Goal: Task Accomplishment & Management: Complete application form

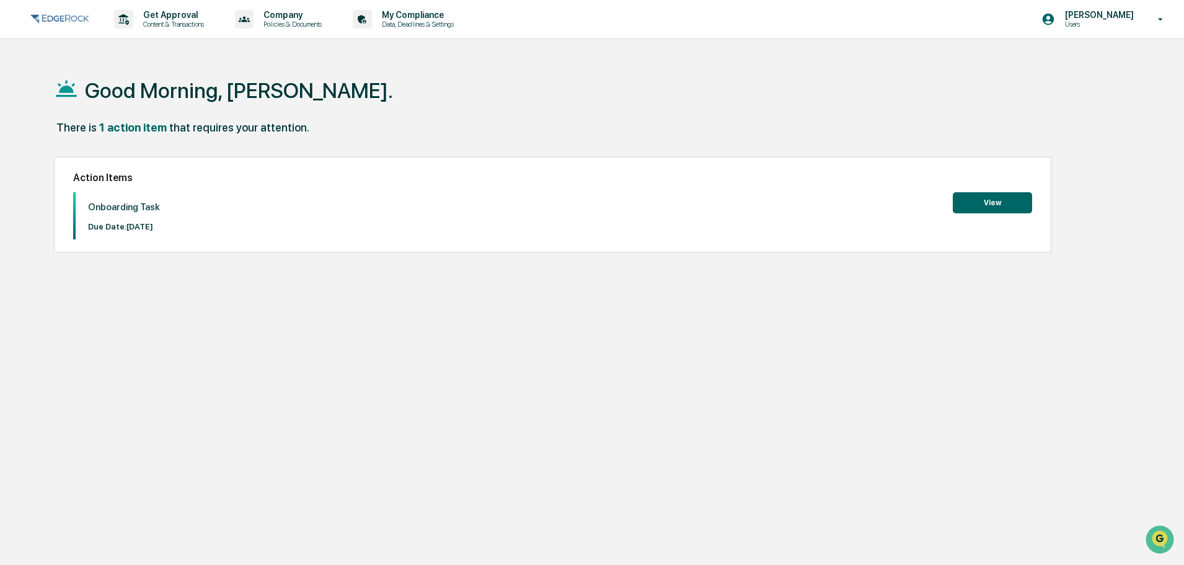
click at [977, 205] on button "View" at bounding box center [992, 202] width 79 height 21
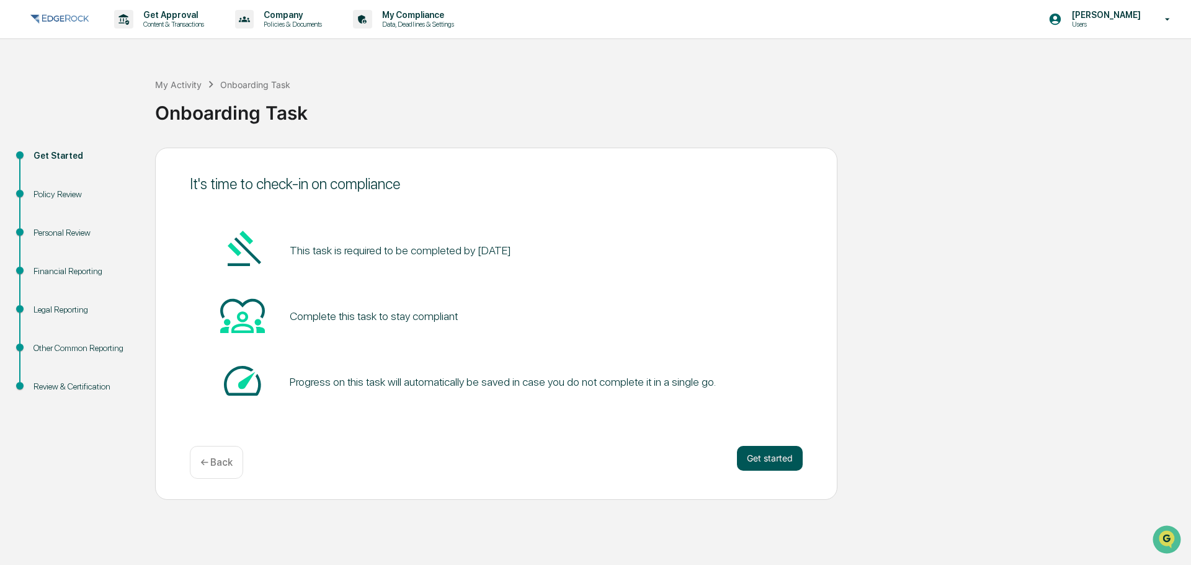
click at [763, 461] on button "Get started" at bounding box center [770, 458] width 66 height 25
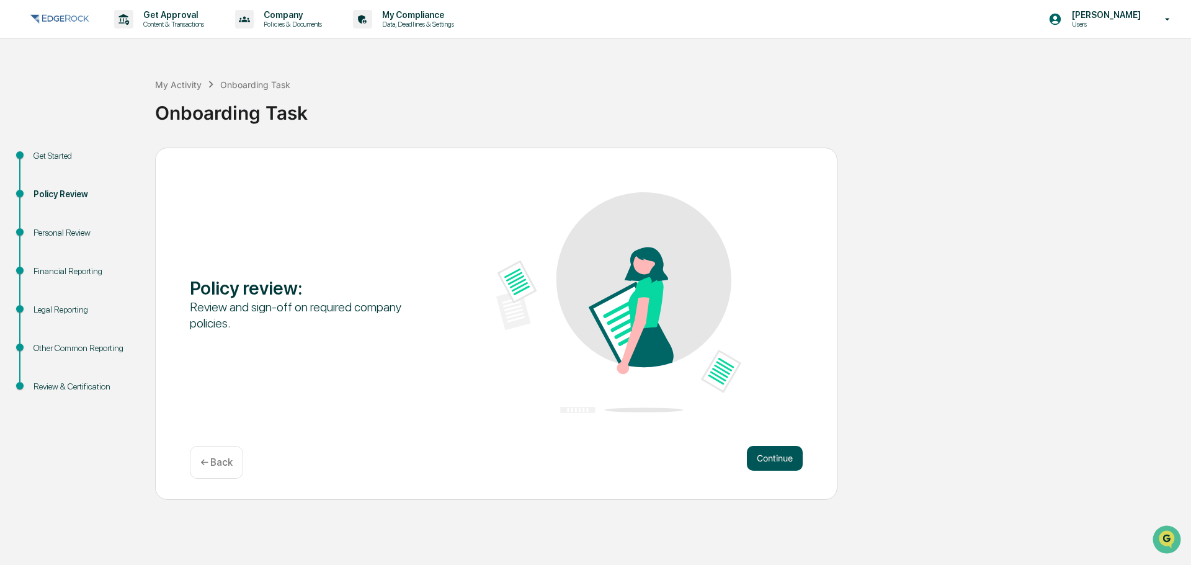
click at [768, 464] on button "Continue" at bounding box center [775, 458] width 56 height 25
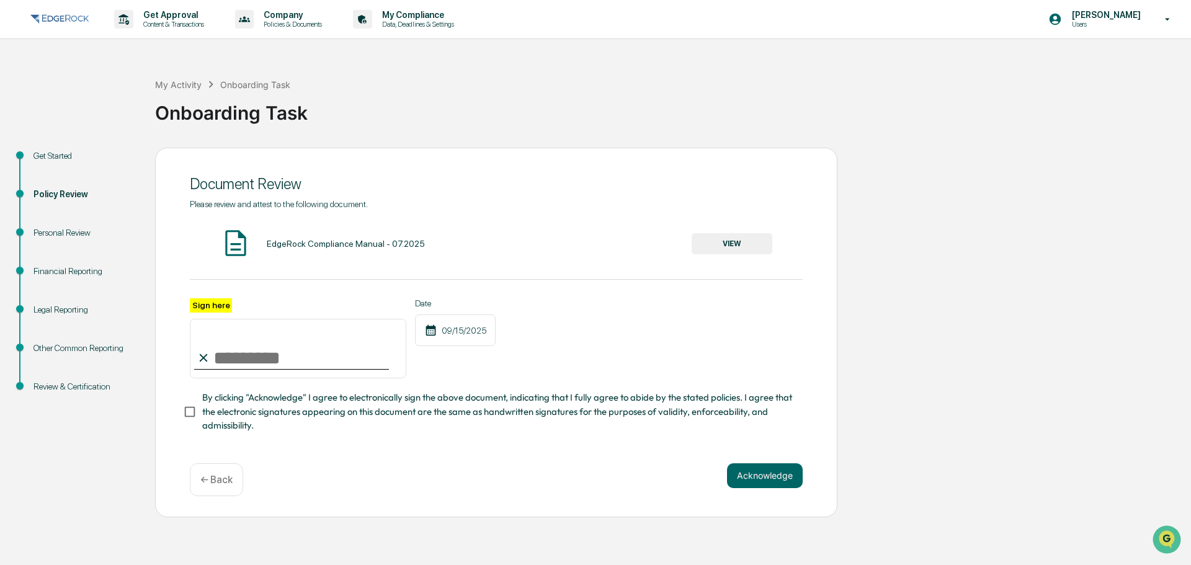
click at [200, 365] on icon at bounding box center [204, 358] width 14 height 14
click at [233, 358] on input "Sign here" at bounding box center [298, 349] width 216 height 60
type input "**********"
click at [802, 484] on button "Acknowledge" at bounding box center [765, 475] width 76 height 25
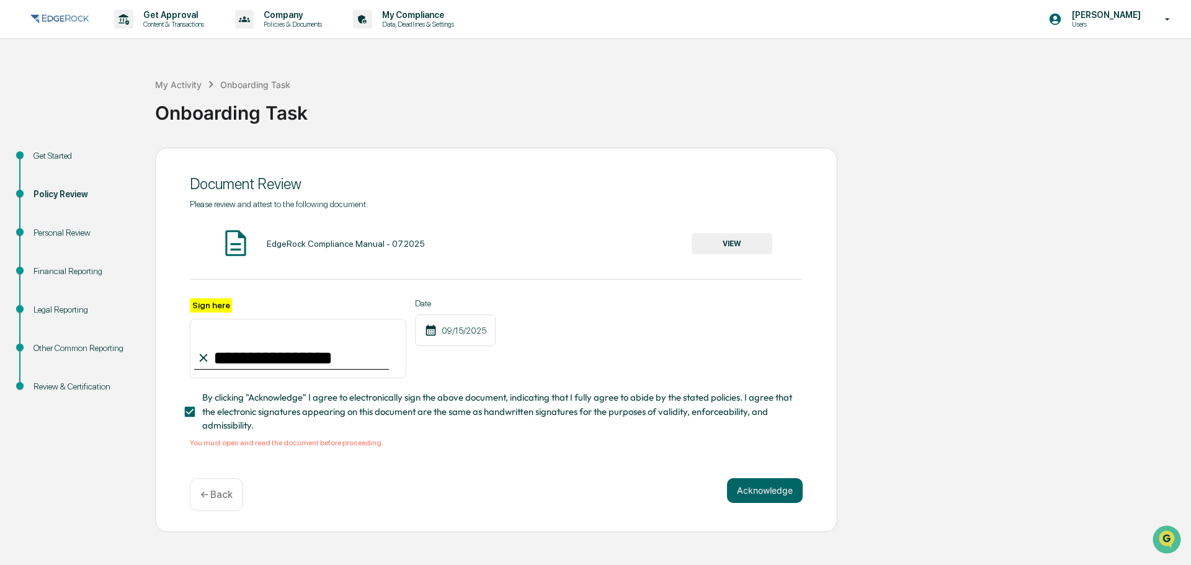
click at [742, 247] on button "VIEW" at bounding box center [731, 243] width 81 height 21
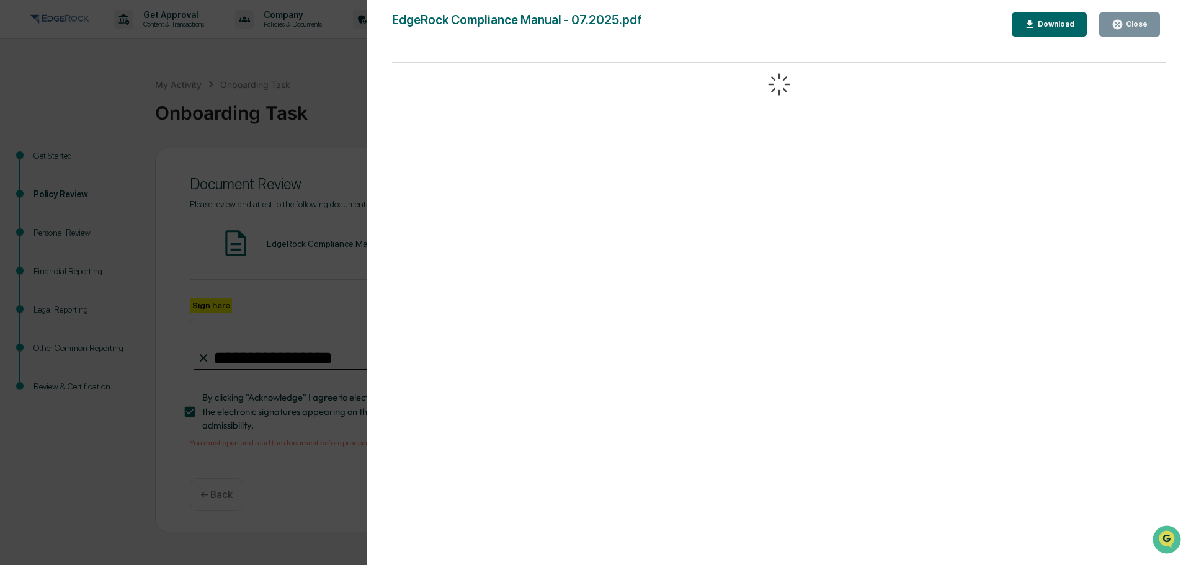
click at [1125, 21] on div "Close" at bounding box center [1135, 24] width 24 height 9
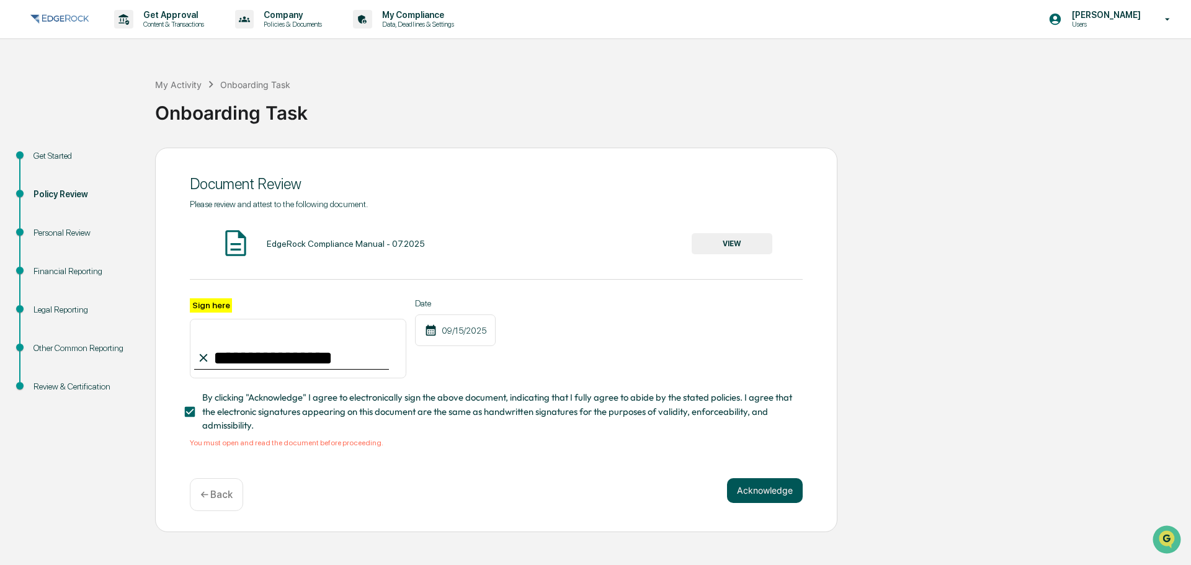
click at [769, 500] on button "Acknowledge" at bounding box center [765, 490] width 76 height 25
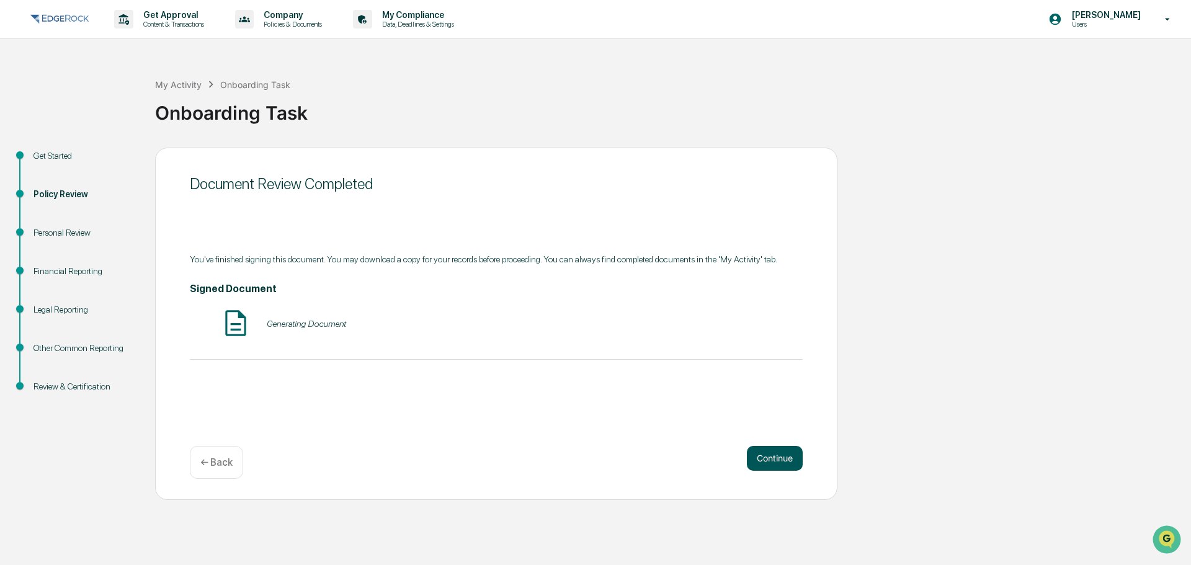
click at [781, 461] on button "Continue" at bounding box center [775, 458] width 56 height 25
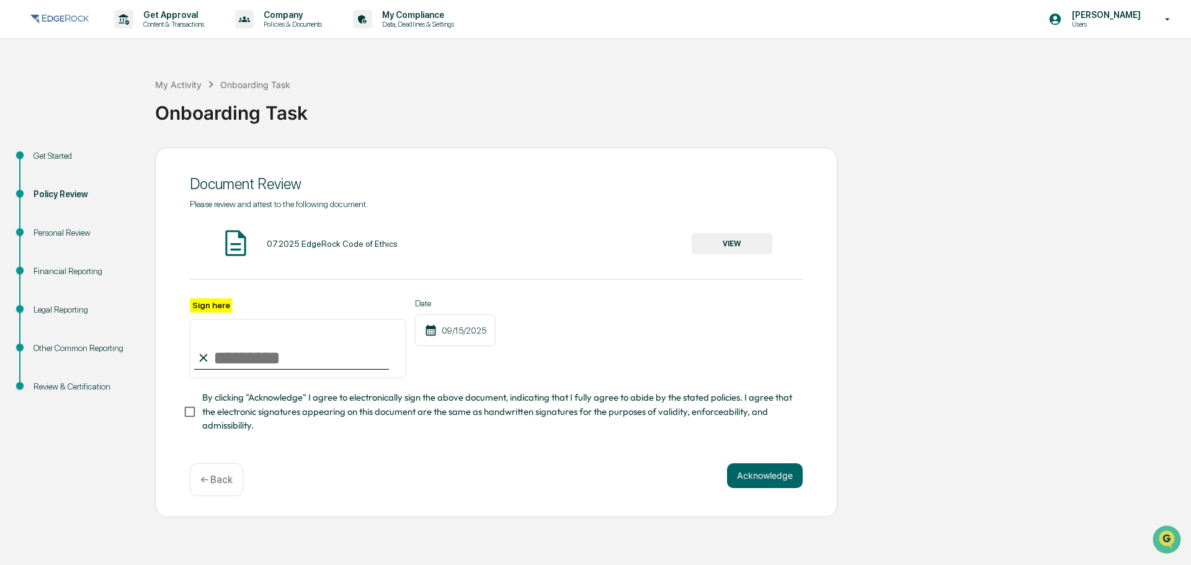
click at [236, 356] on input "Sign here" at bounding box center [298, 349] width 216 height 60
type input "**********"
click at [179, 415] on div "**********" at bounding box center [496, 333] width 682 height 370
click at [762, 483] on button "Acknowledge" at bounding box center [765, 475] width 76 height 25
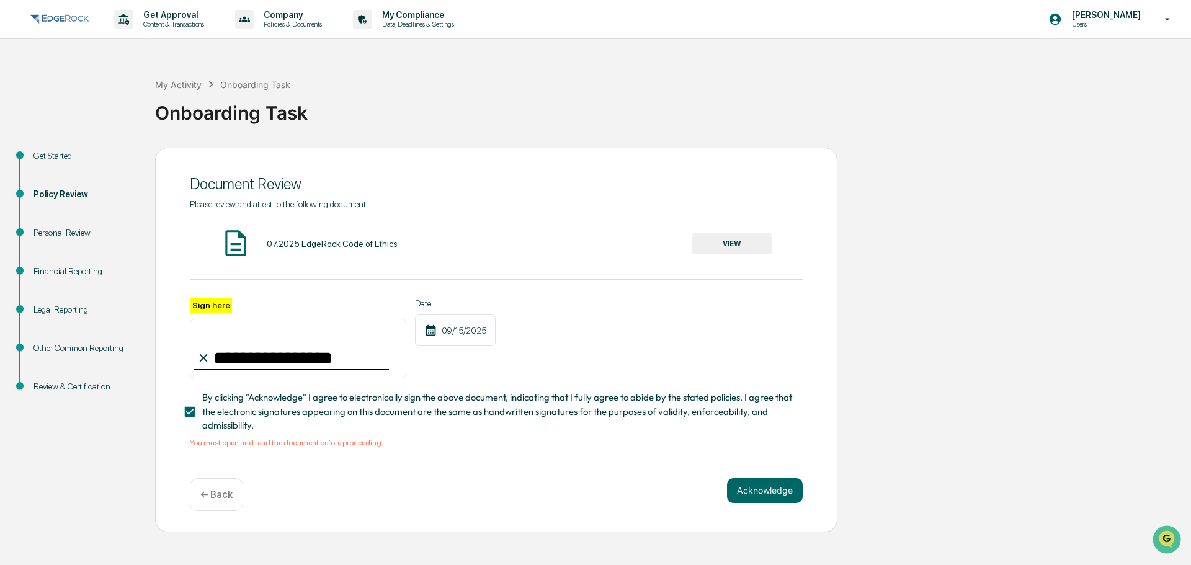
click at [738, 246] on button "VIEW" at bounding box center [731, 243] width 81 height 21
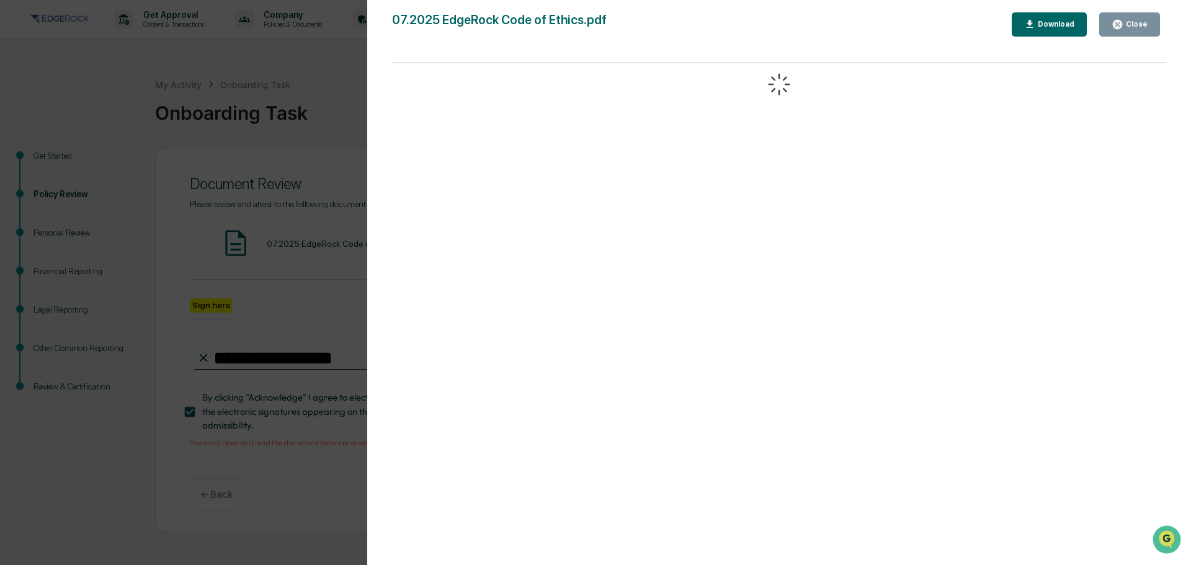
click at [1138, 36] on div "07.2025 EdgeRock Code of Ethics.pdf Close Download" at bounding box center [779, 294] width 774 height 565
click at [1136, 27] on div "Close" at bounding box center [1135, 24] width 24 height 9
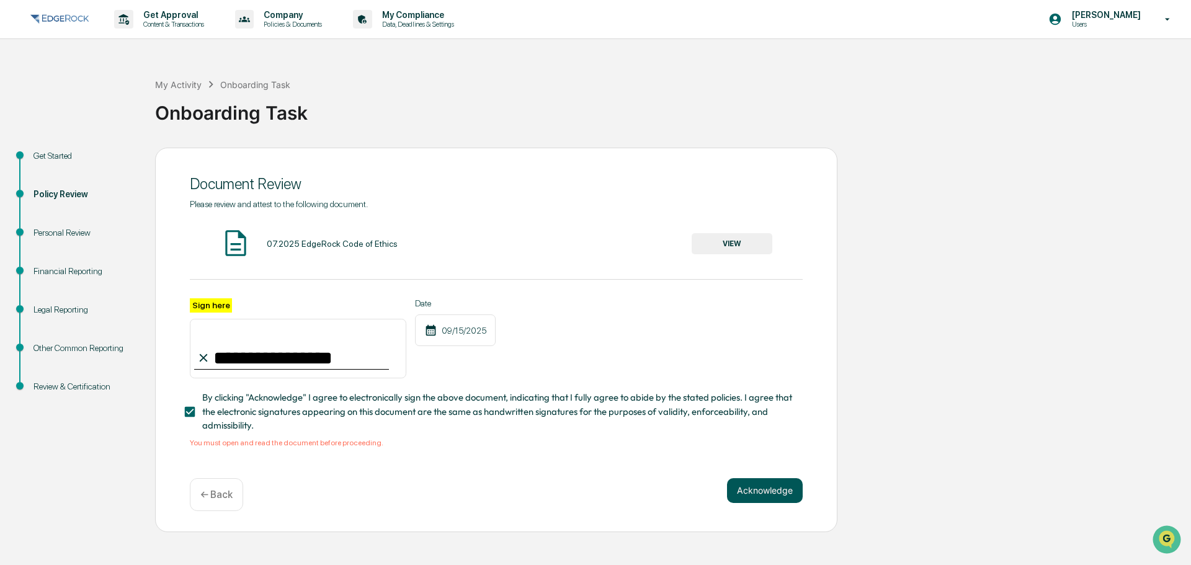
click at [787, 490] on button "Acknowledge" at bounding box center [765, 490] width 76 height 25
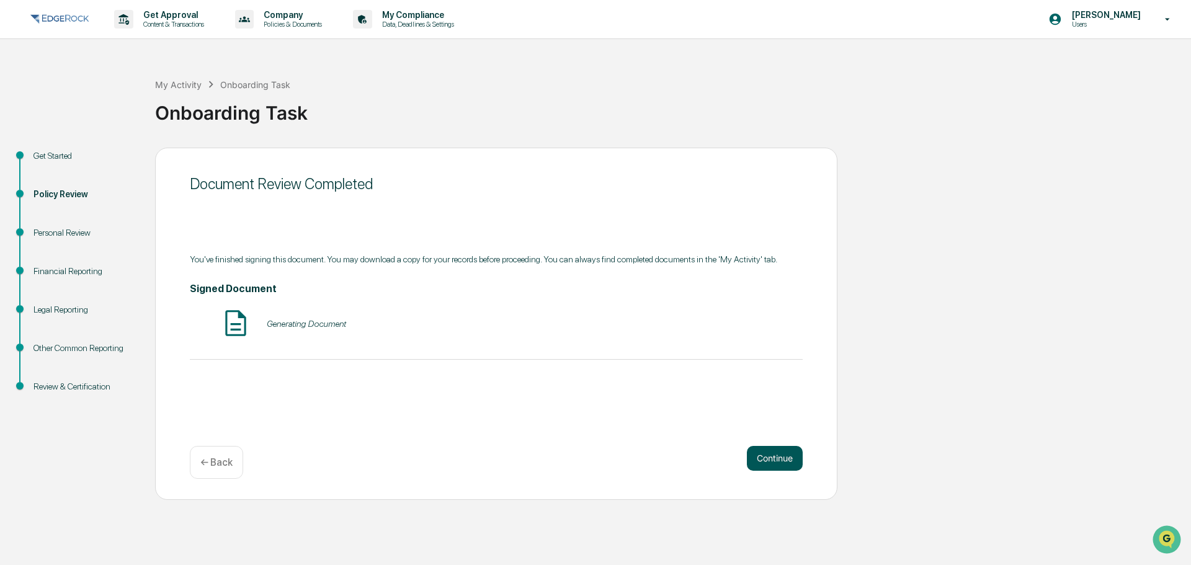
click at [769, 451] on button "Continue" at bounding box center [775, 458] width 56 height 25
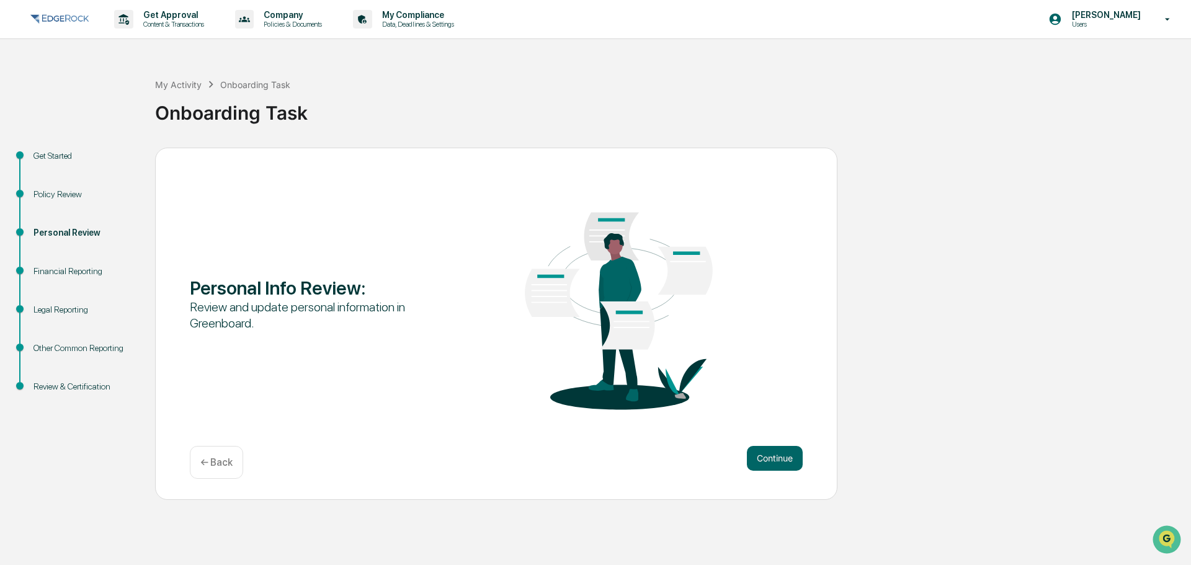
click at [769, 451] on button "Continue" at bounding box center [775, 458] width 56 height 25
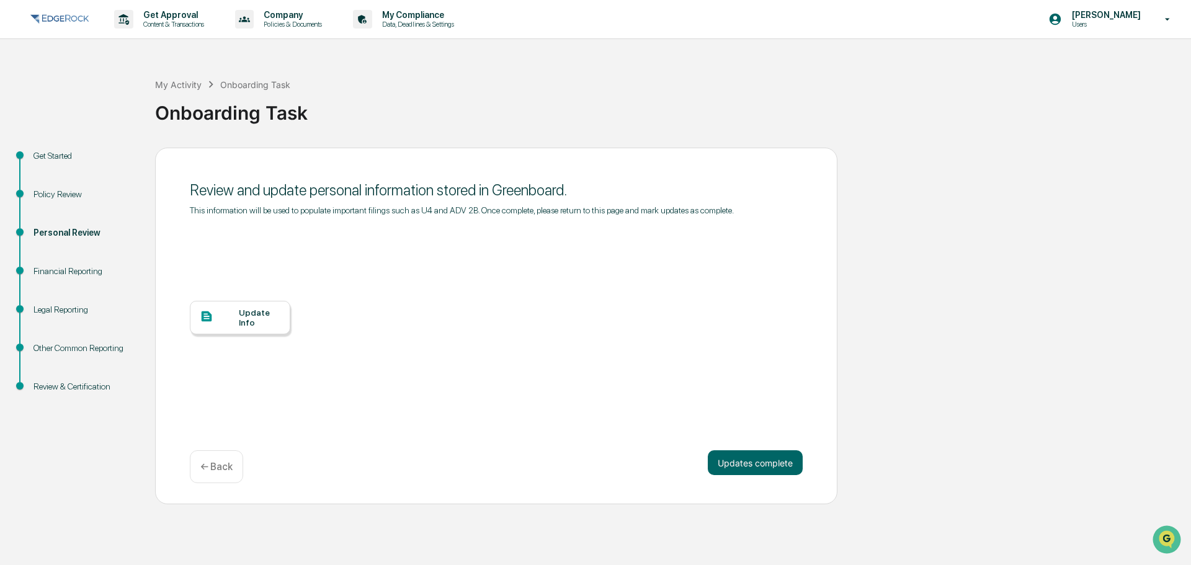
click at [238, 328] on div "Update Info" at bounding box center [240, 317] width 100 height 33
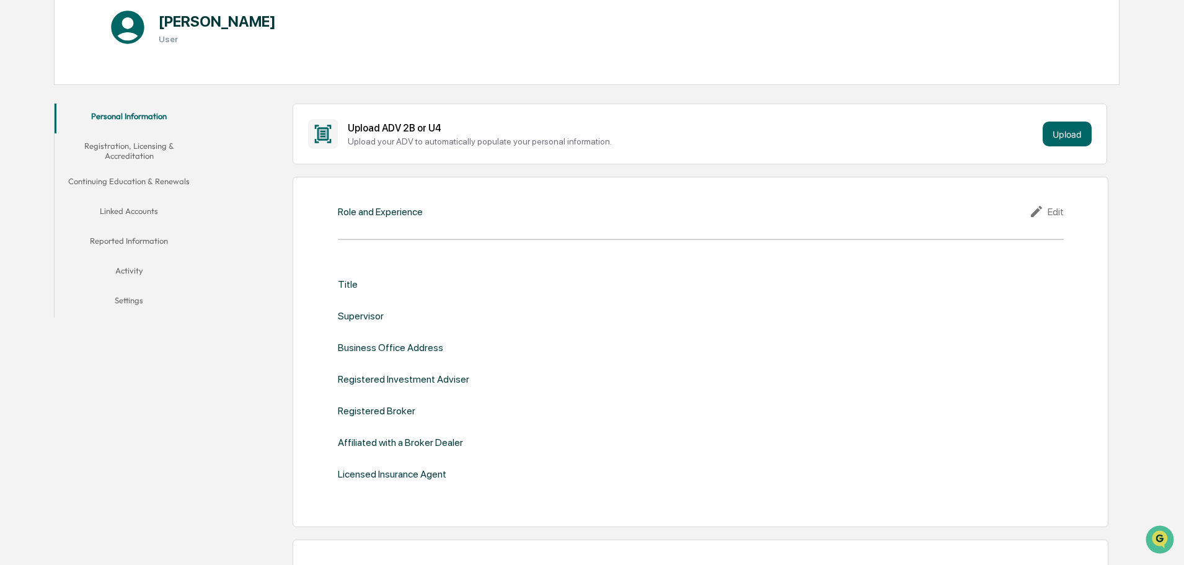
scroll to position [124, 0]
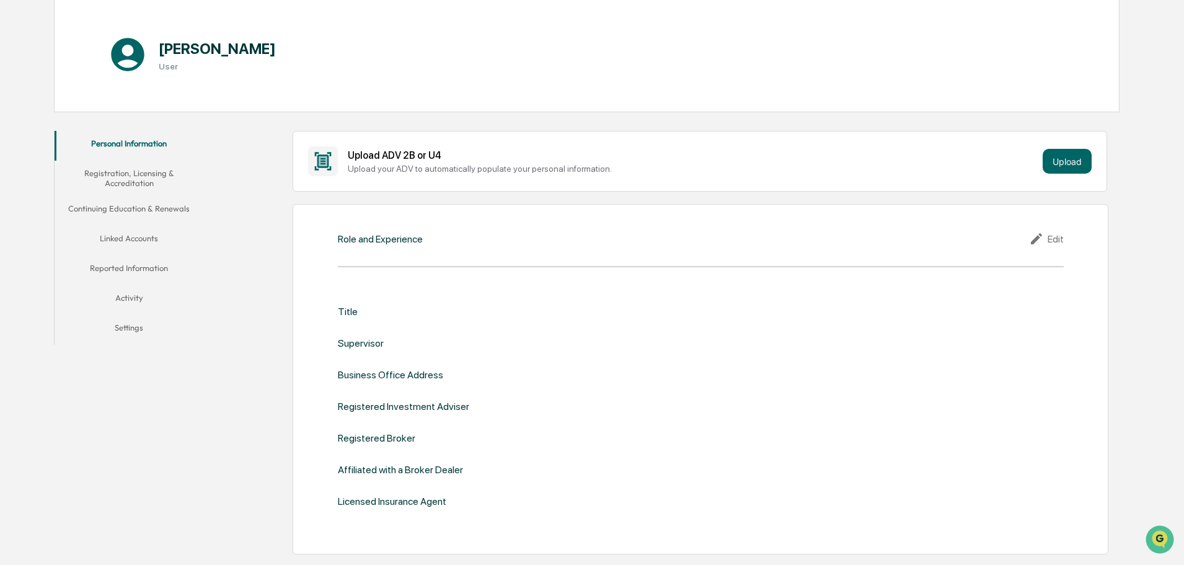
click at [1058, 231] on div "Edit" at bounding box center [1046, 238] width 35 height 15
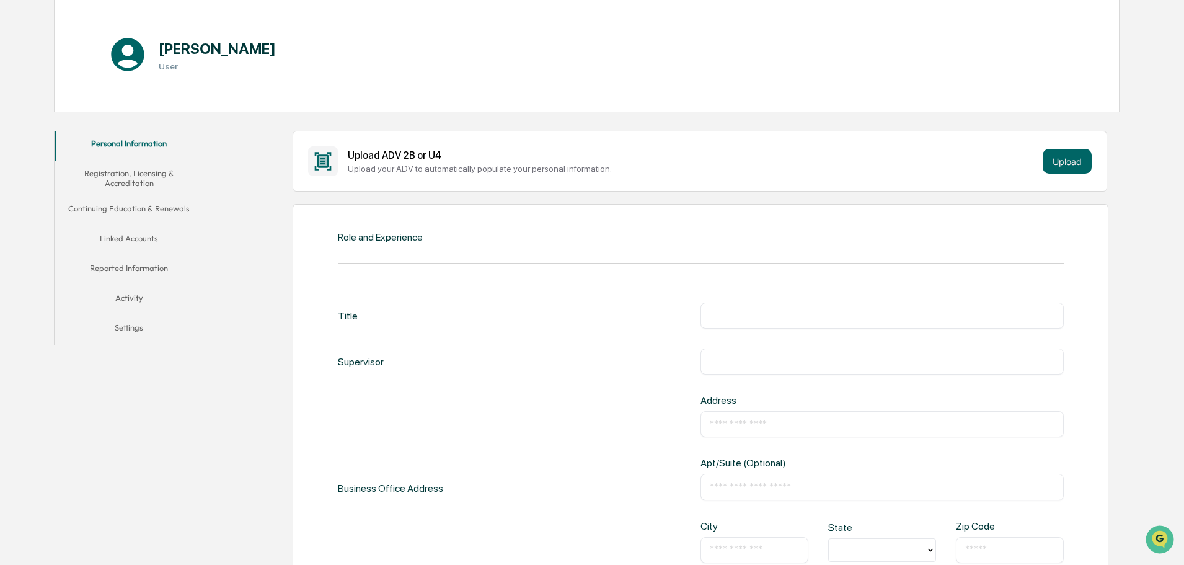
click at [770, 322] on input "text" at bounding box center [882, 315] width 345 height 12
click at [714, 314] on input "**********" at bounding box center [882, 315] width 345 height 12
type input "**********"
click at [786, 359] on input "text" at bounding box center [882, 361] width 345 height 12
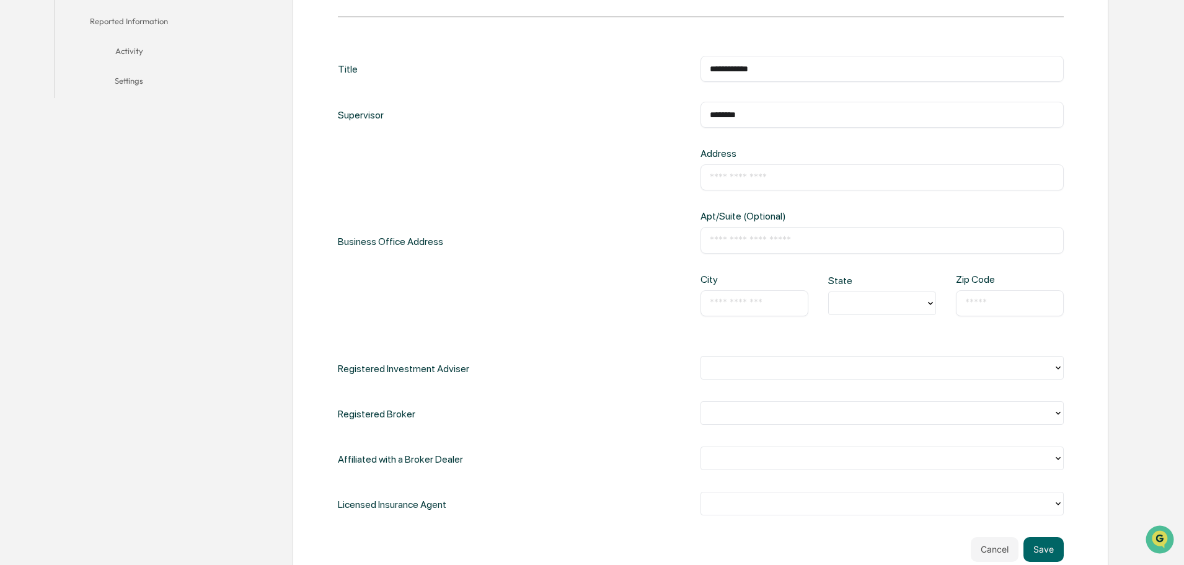
scroll to position [372, 0]
type input "********"
click at [793, 365] on div at bounding box center [878, 366] width 340 height 14
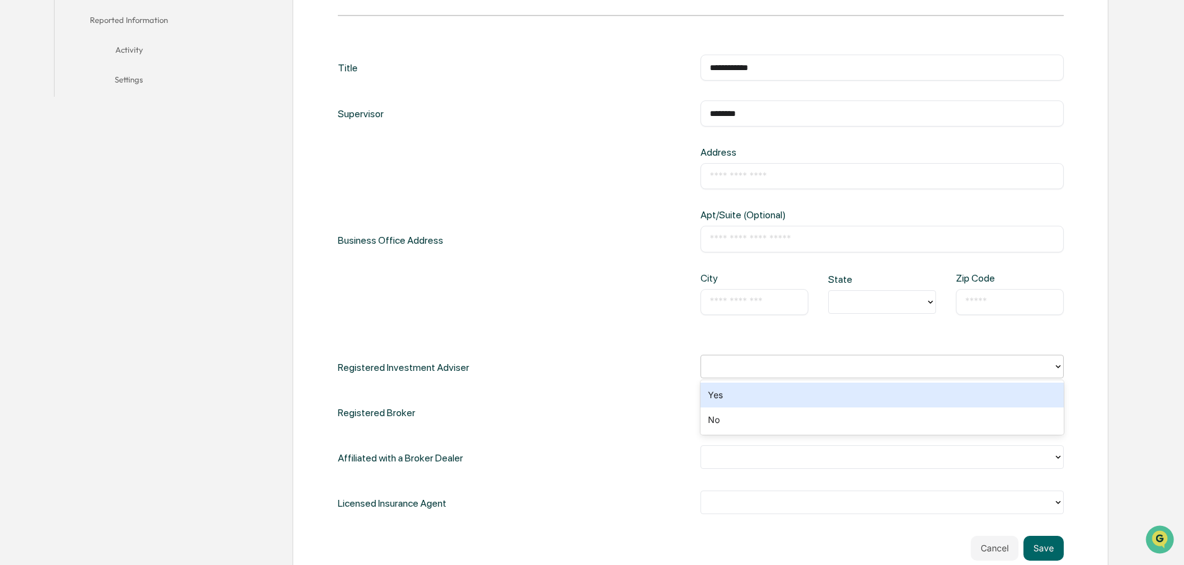
click at [752, 402] on div "Yes" at bounding box center [882, 395] width 363 height 25
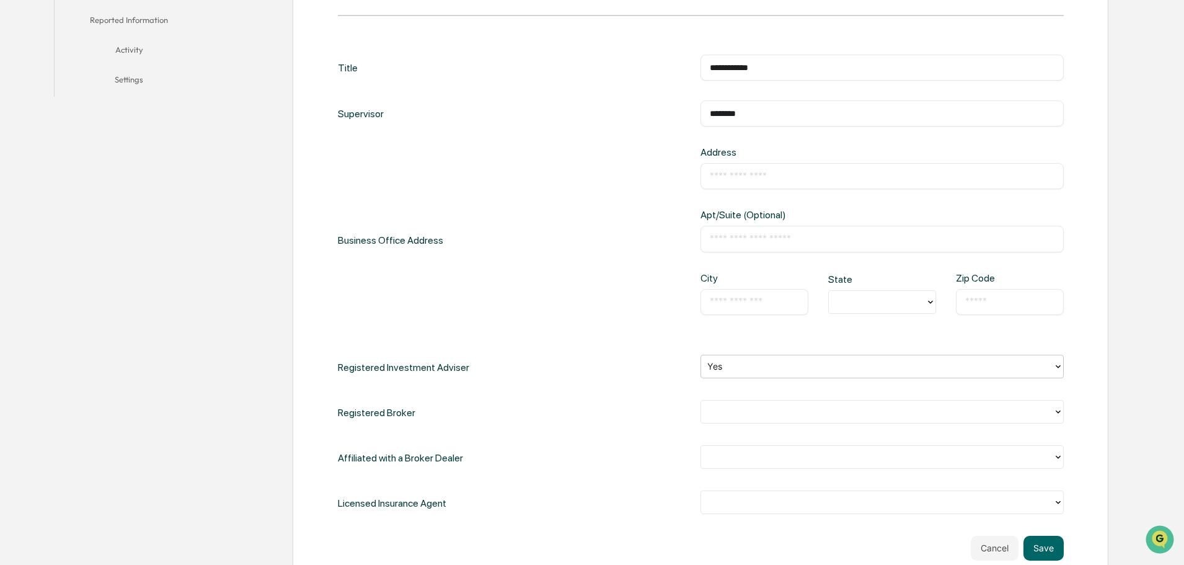
click at [752, 409] on div at bounding box center [878, 411] width 340 height 14
click at [732, 464] on div "No" at bounding box center [882, 465] width 363 height 25
click at [734, 455] on div at bounding box center [878, 457] width 340 height 14
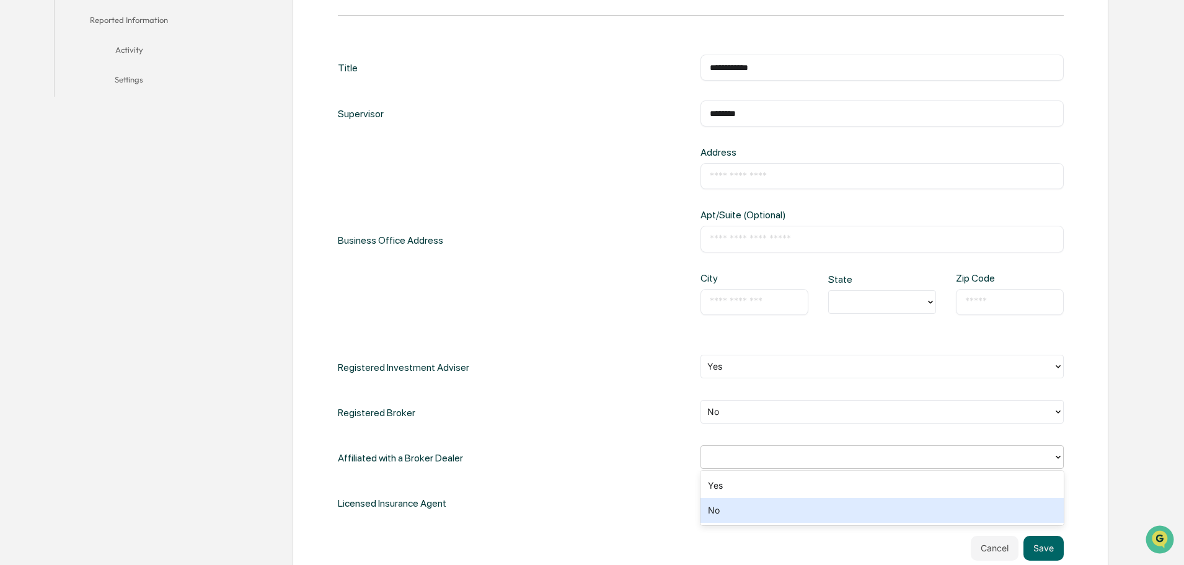
click at [725, 507] on div "No" at bounding box center [882, 510] width 363 height 25
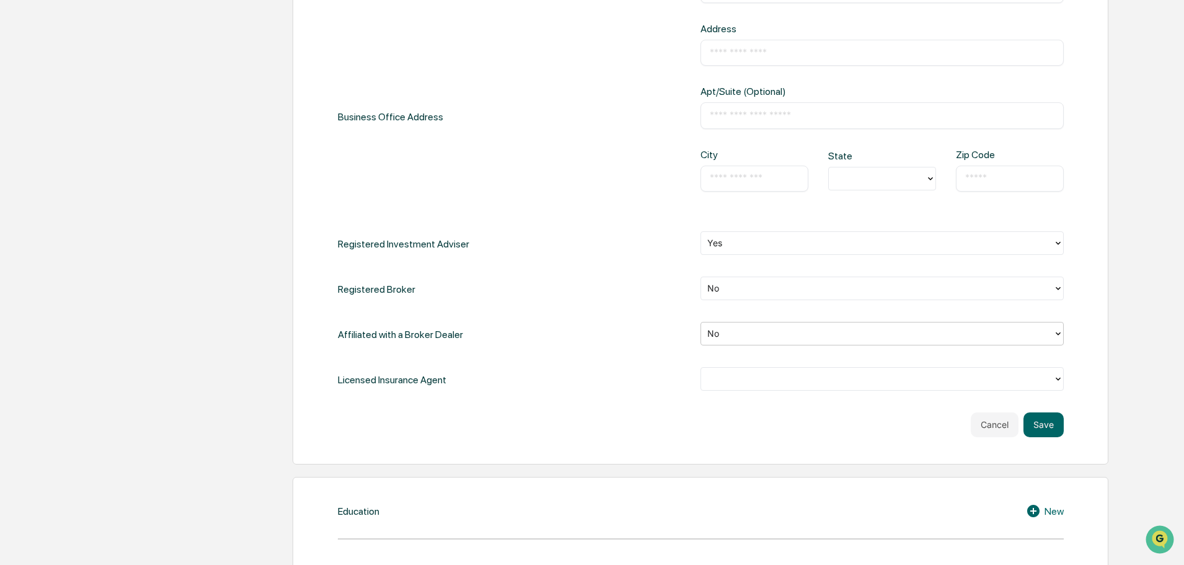
scroll to position [496, 0]
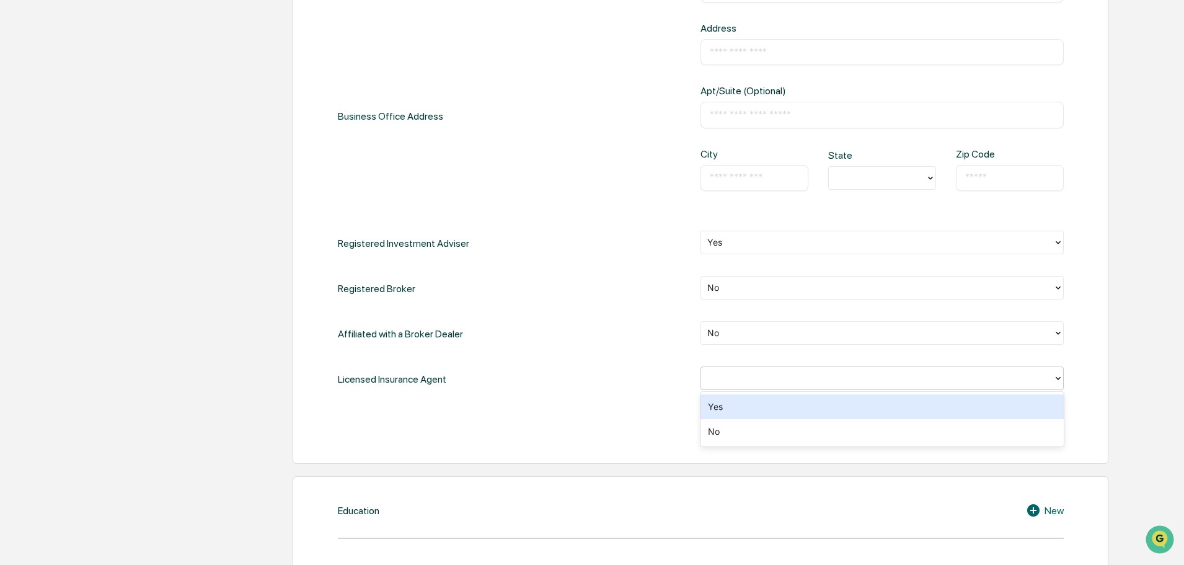
click at [736, 383] on div at bounding box center [878, 378] width 340 height 14
click at [737, 411] on div "Yes" at bounding box center [882, 406] width 363 height 25
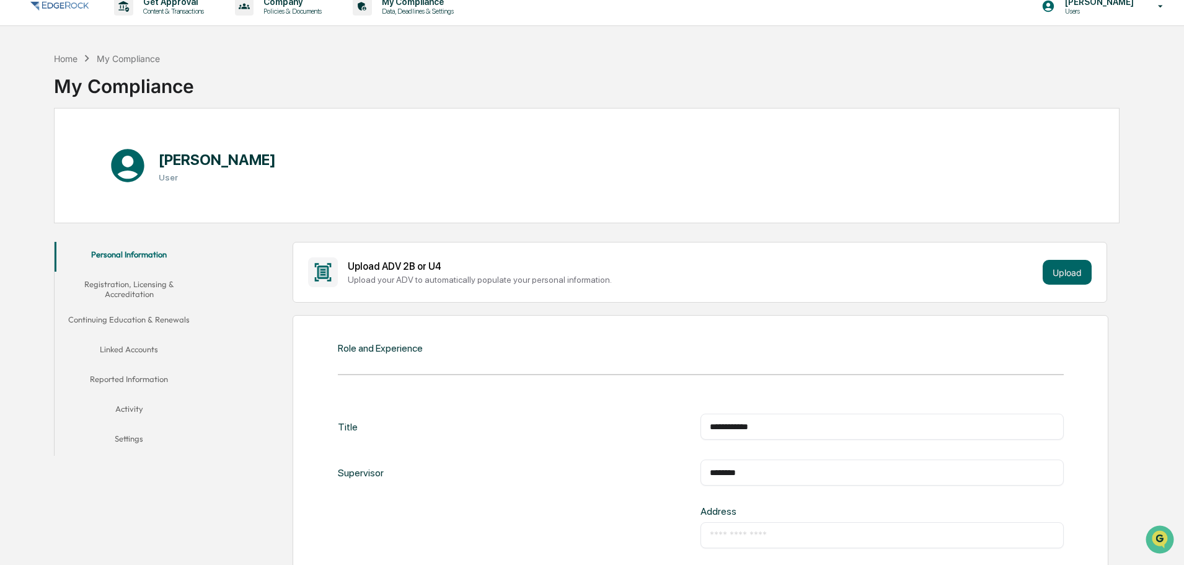
scroll to position [0, 0]
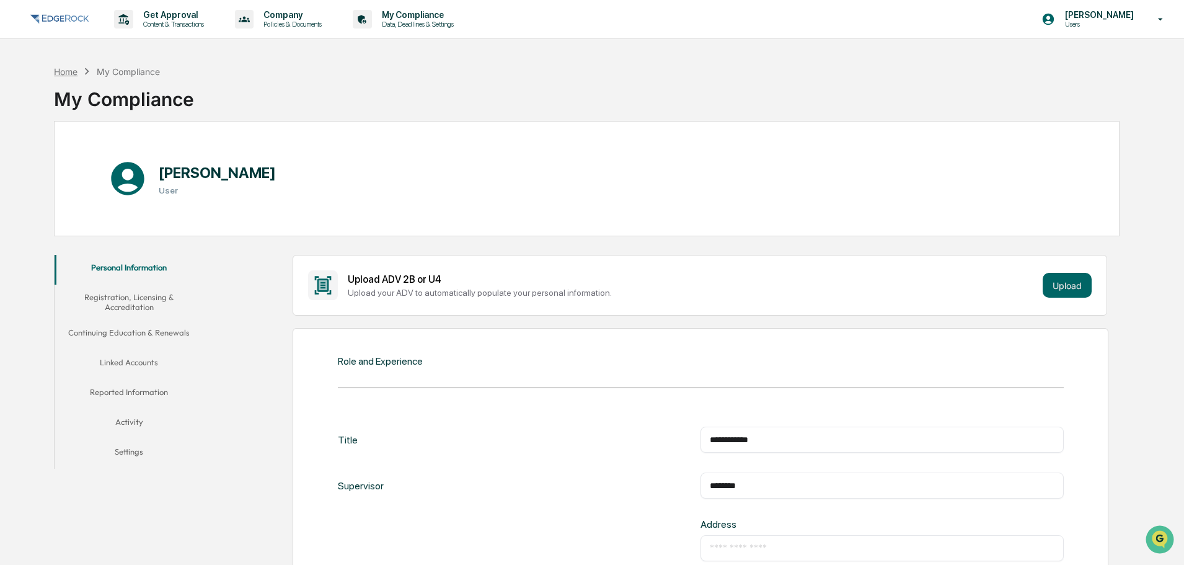
click at [62, 67] on div "Home" at bounding box center [66, 71] width 24 height 11
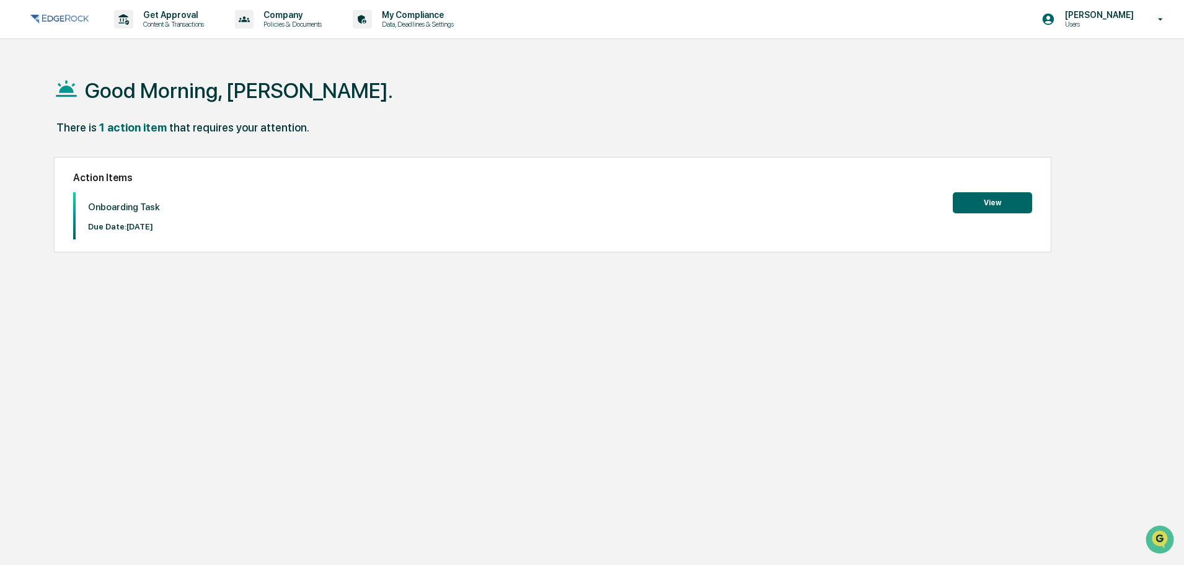
click at [1015, 203] on button "View" at bounding box center [992, 202] width 79 height 21
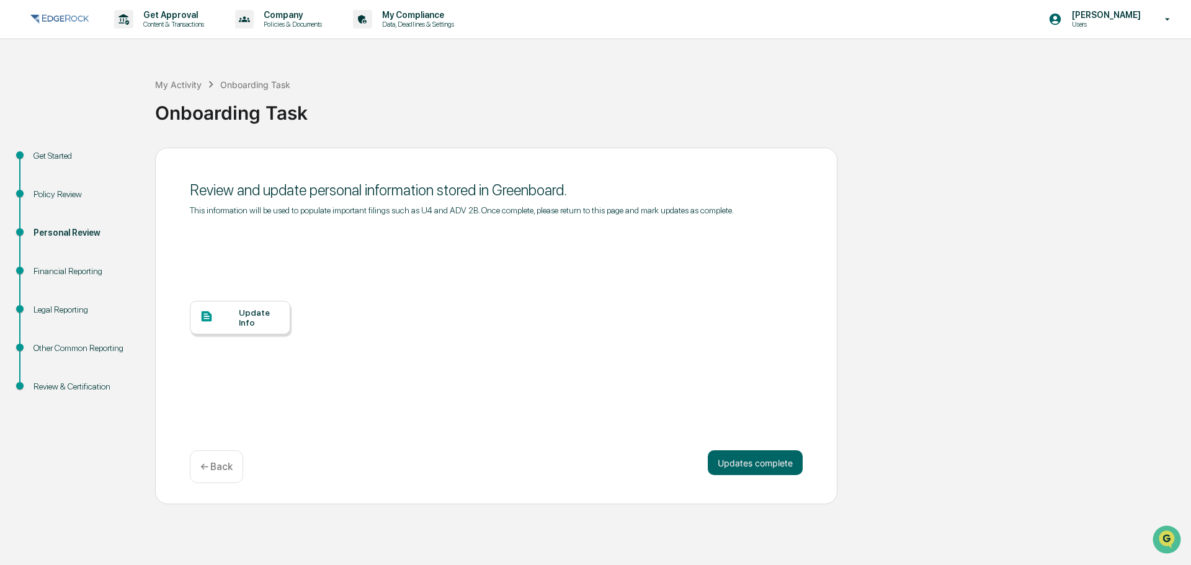
click at [55, 269] on div "Financial Reporting" at bounding box center [84, 271] width 102 height 13
click at [727, 468] on button "Updates complete" at bounding box center [755, 462] width 95 height 25
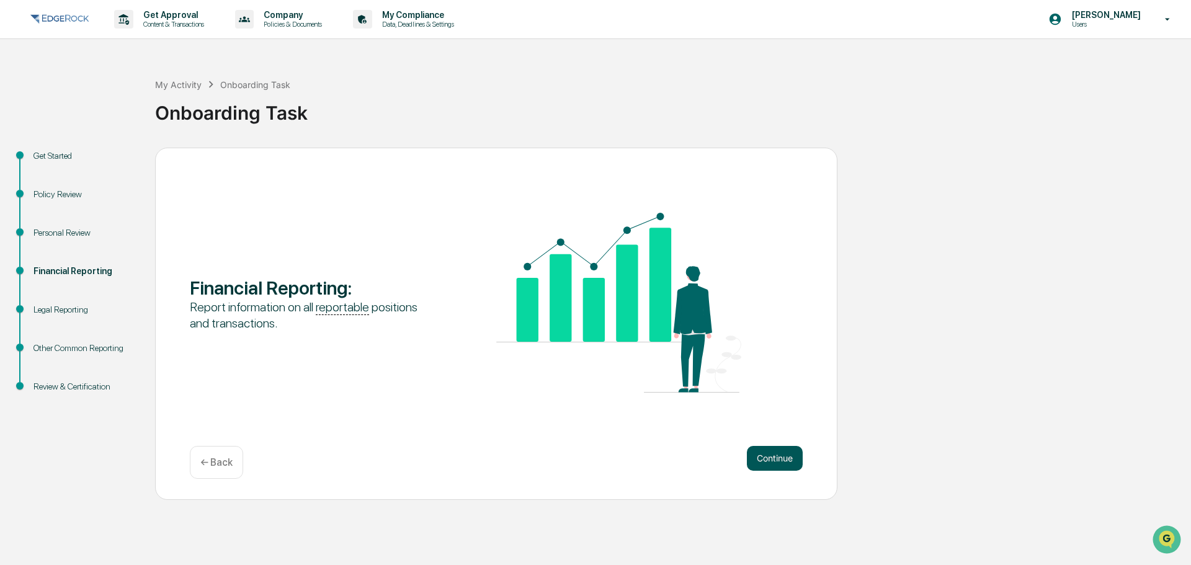
click at [786, 453] on button "Continue" at bounding box center [775, 458] width 56 height 25
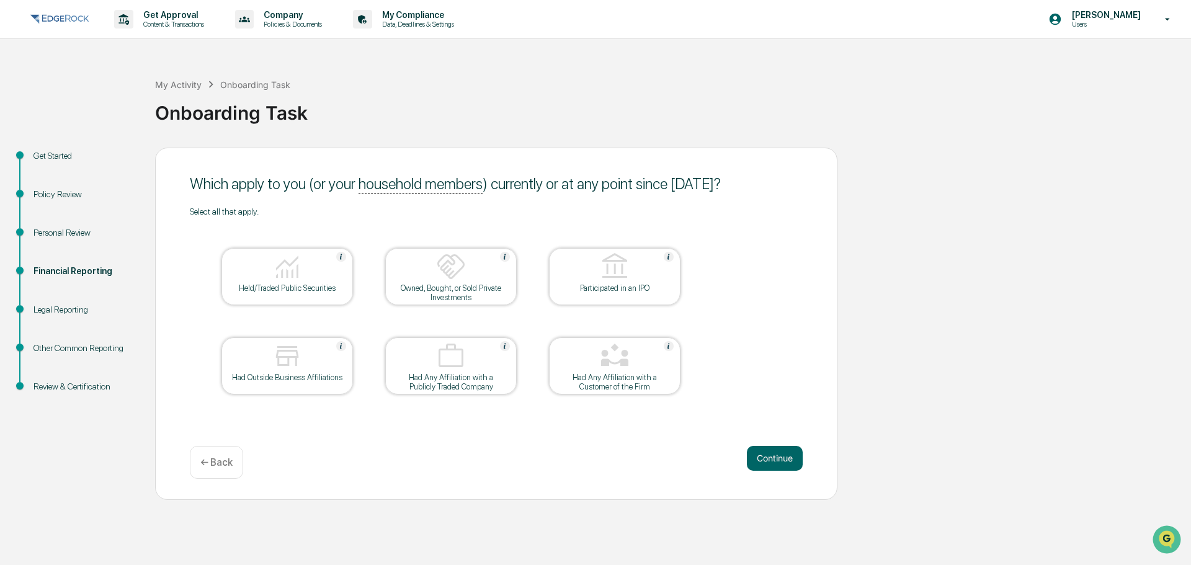
click at [333, 290] on div "Held/Traded Public Securities" at bounding box center [287, 287] width 112 height 9
click at [758, 460] on button "Continue" at bounding box center [775, 458] width 56 height 25
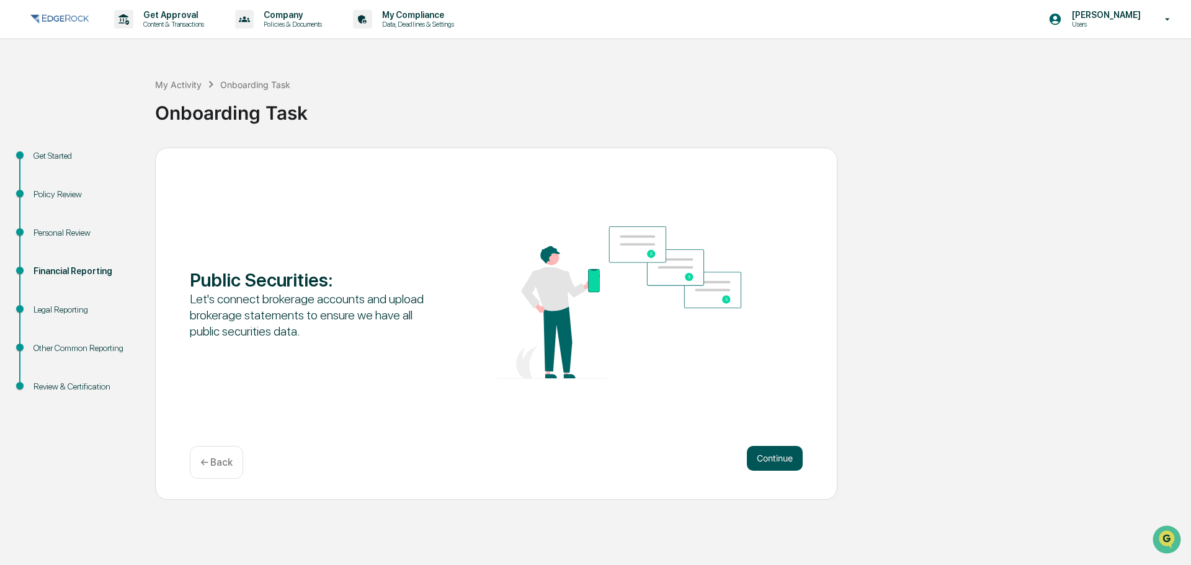
click at [775, 455] on button "Continue" at bounding box center [775, 458] width 56 height 25
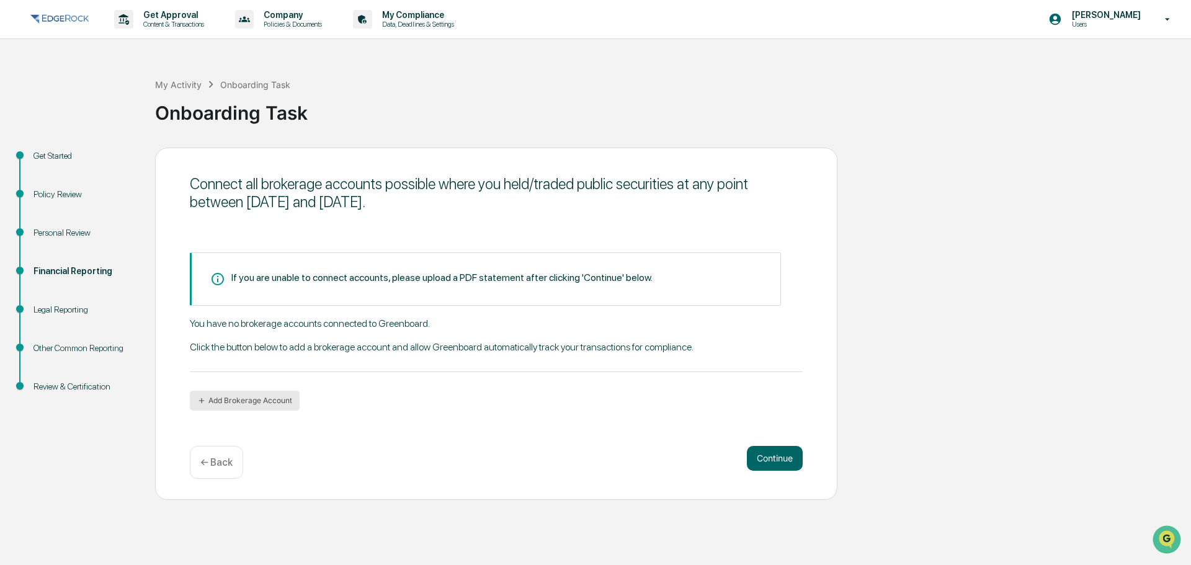
click at [263, 402] on button "Add Brokerage Account" at bounding box center [245, 401] width 110 height 20
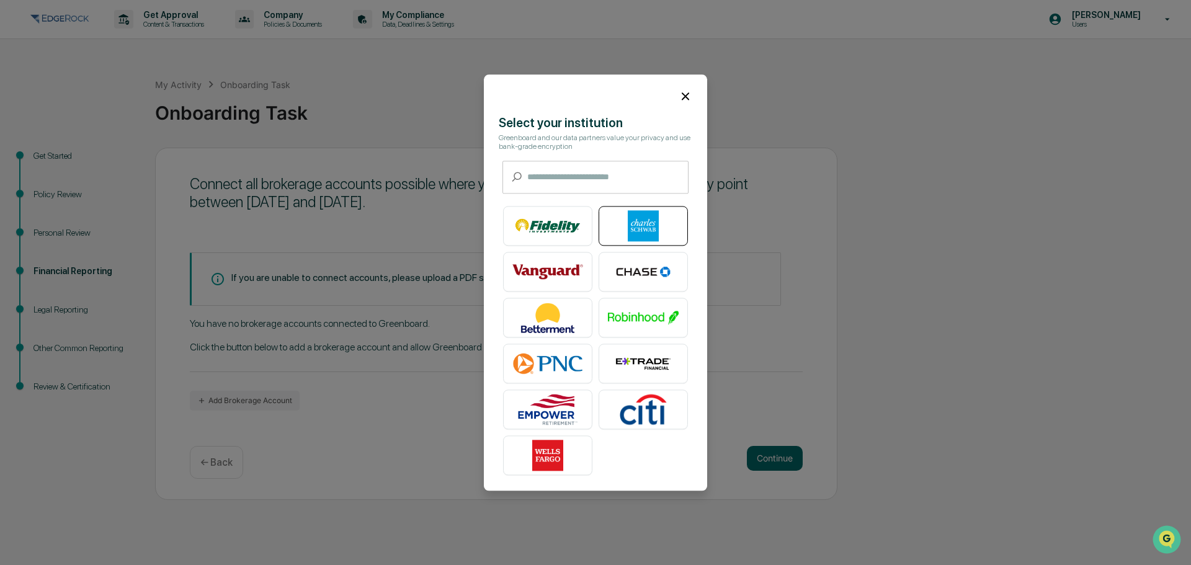
click at [626, 223] on img at bounding box center [643, 225] width 71 height 31
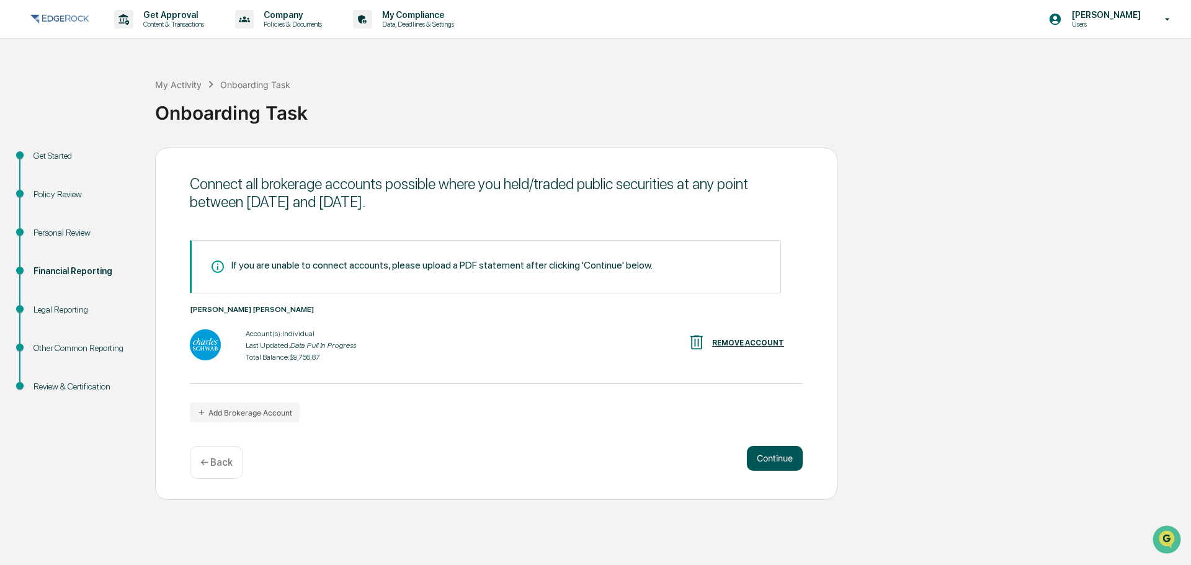
click at [773, 450] on button "Continue" at bounding box center [775, 458] width 56 height 25
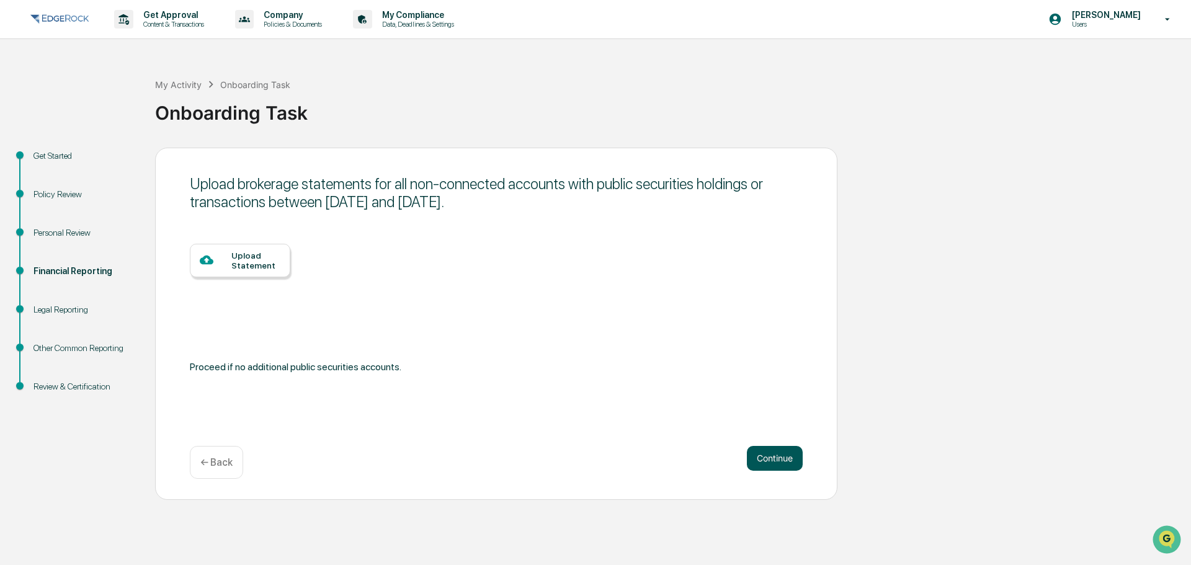
click at [772, 453] on button "Continue" at bounding box center [775, 458] width 56 height 25
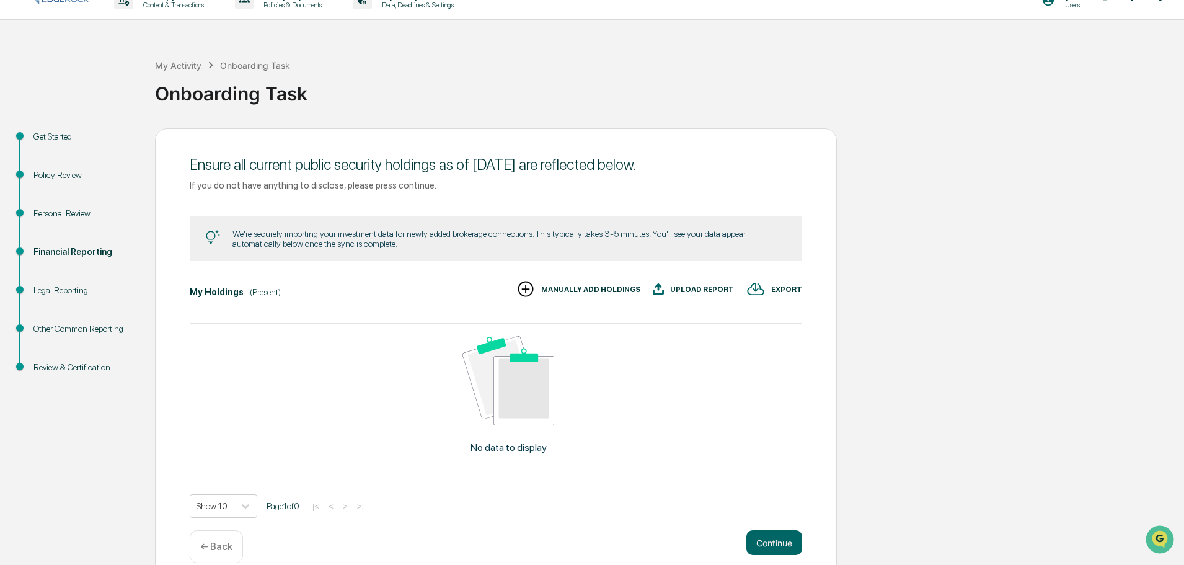
scroll to position [38, 0]
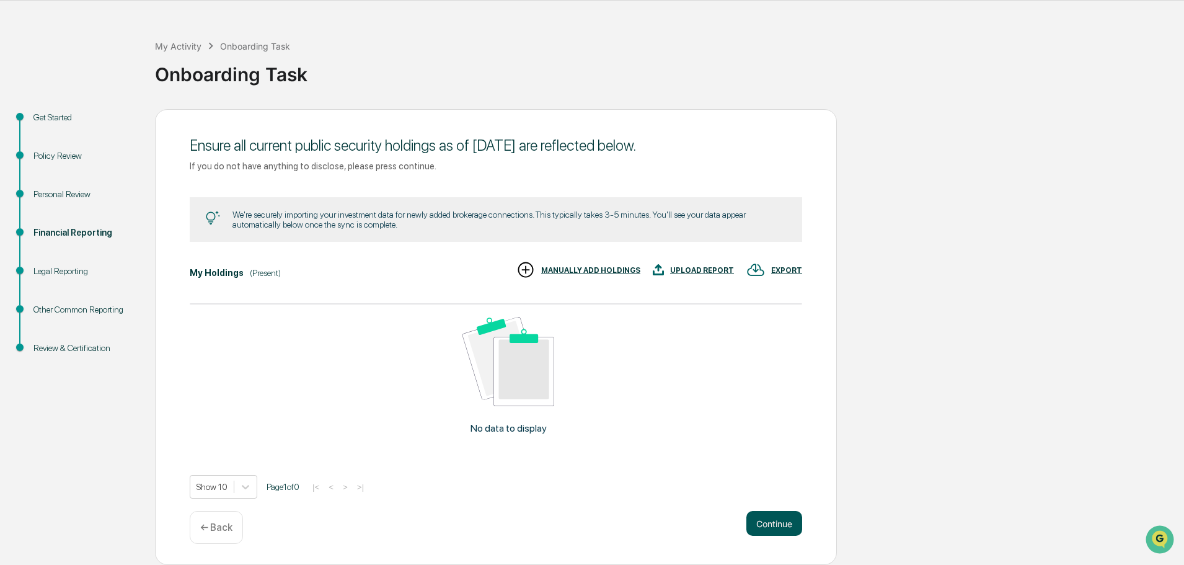
click at [772, 515] on button "Continue" at bounding box center [775, 523] width 56 height 25
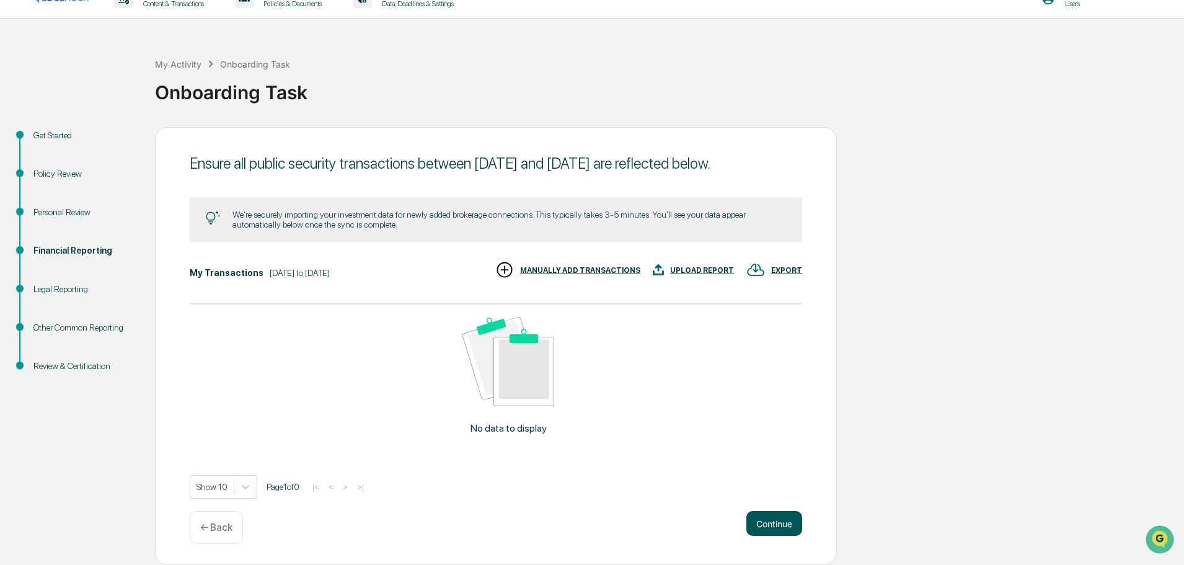
click at [768, 523] on button "Continue" at bounding box center [775, 523] width 56 height 25
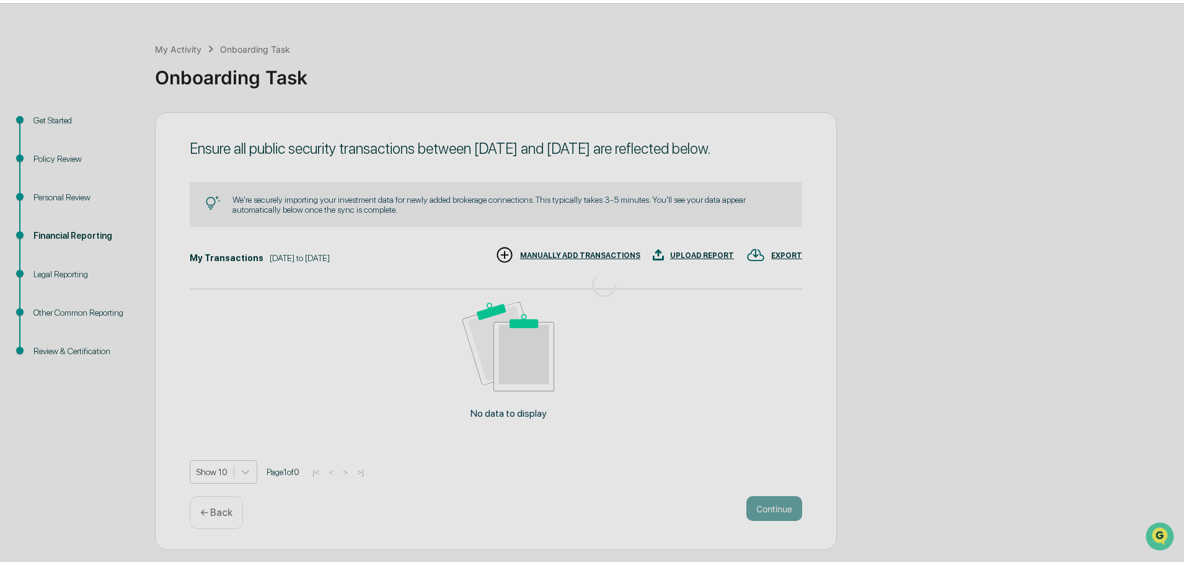
scroll to position [0, 0]
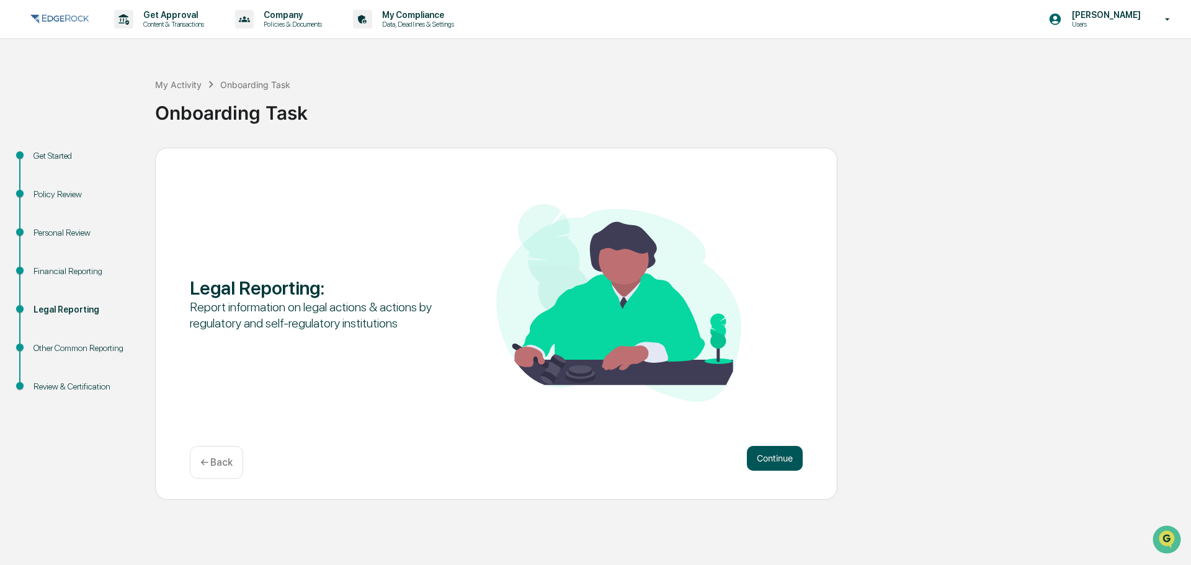
click at [748, 457] on button "Continue" at bounding box center [775, 458] width 56 height 25
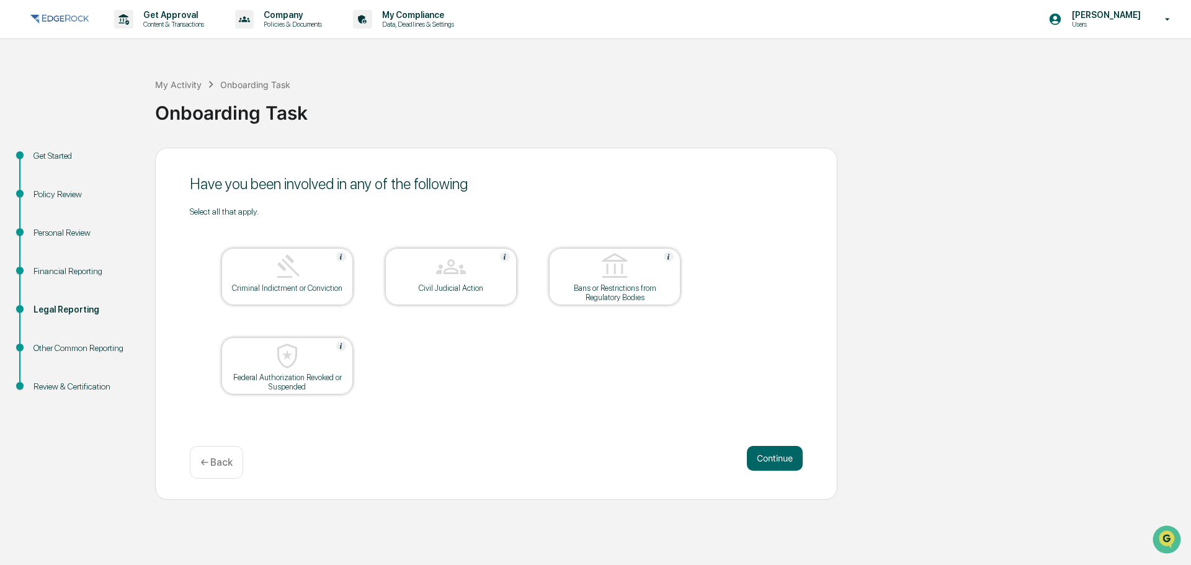
click at [748, 457] on button "Continue" at bounding box center [775, 458] width 56 height 25
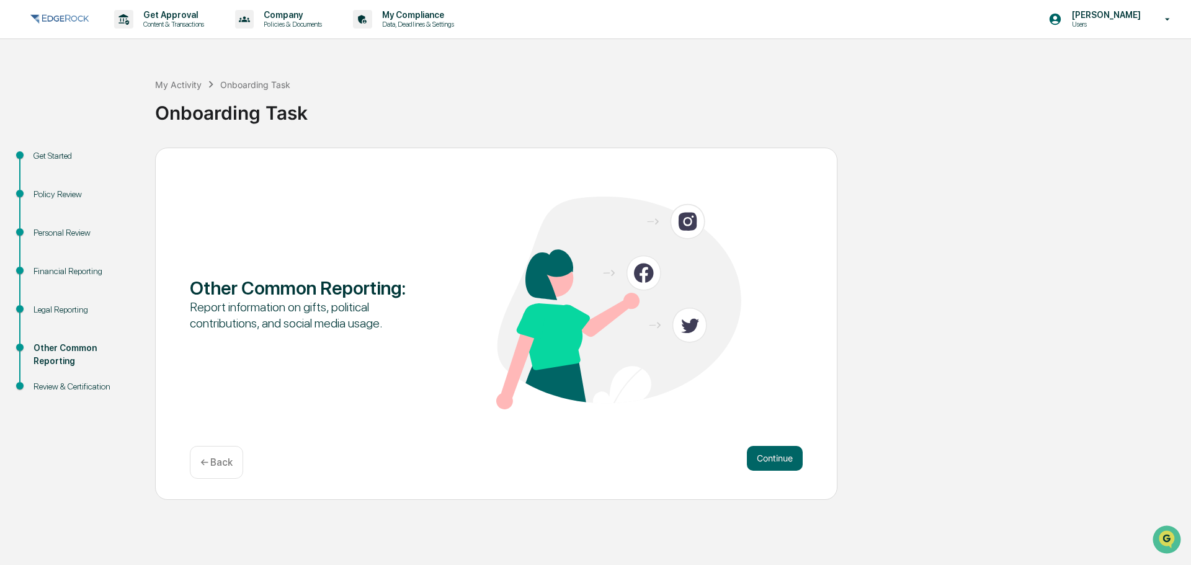
click at [748, 457] on button "Continue" at bounding box center [775, 458] width 56 height 25
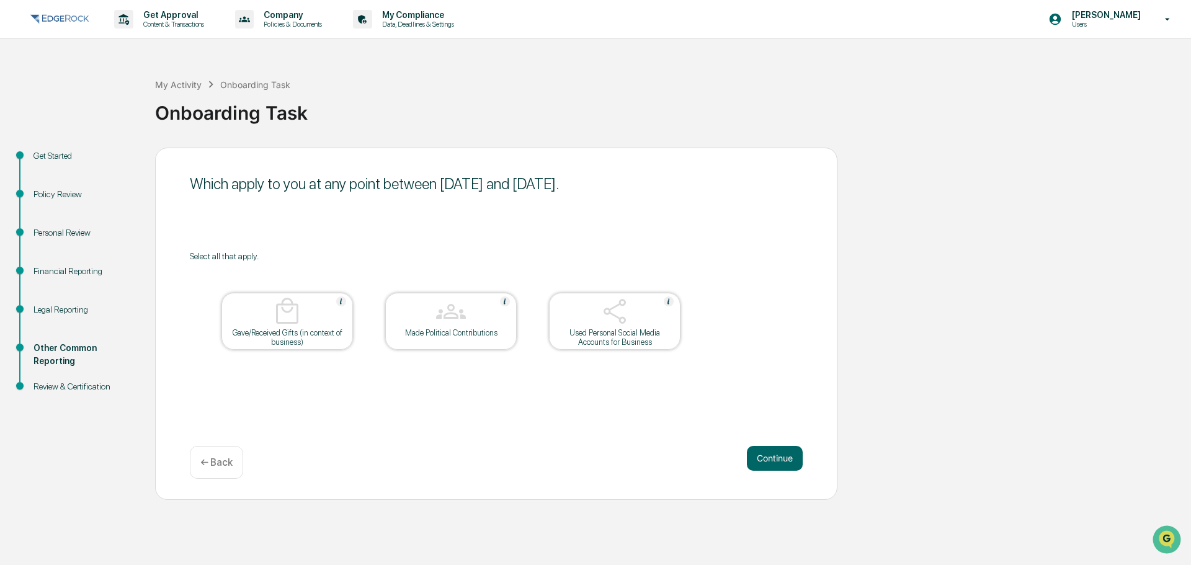
click at [748, 457] on button "Continue" at bounding box center [775, 458] width 56 height 25
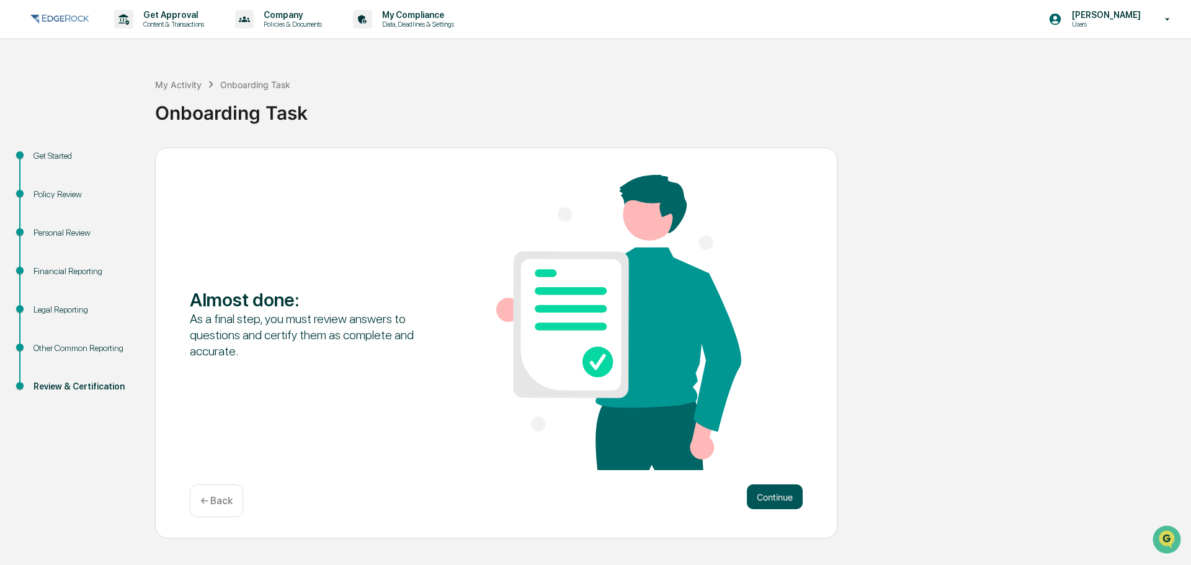
click at [773, 502] on button "Continue" at bounding box center [775, 496] width 56 height 25
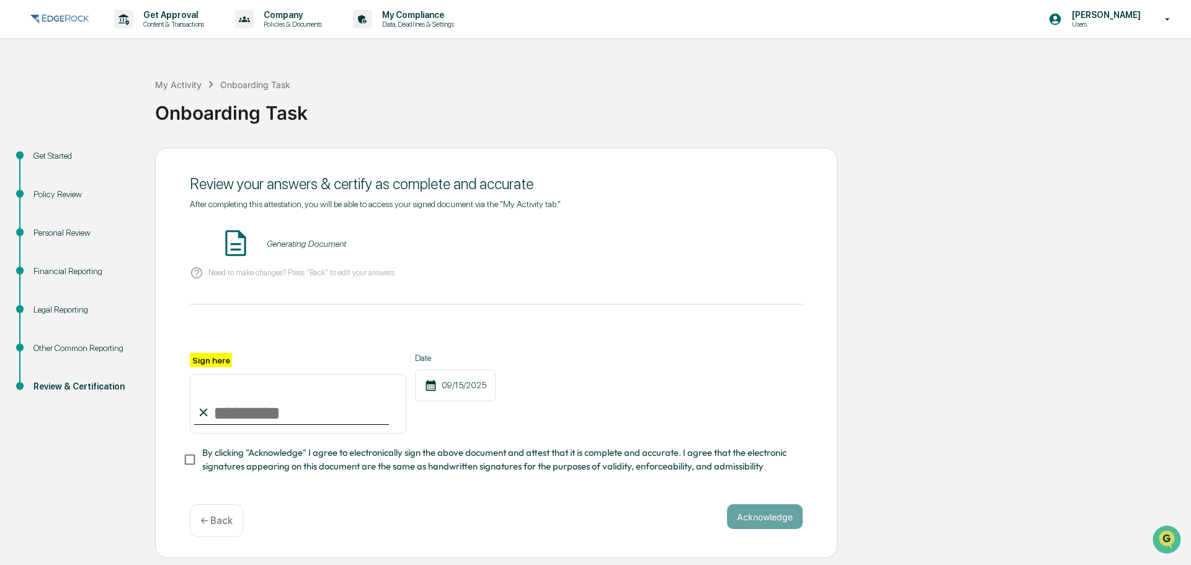
click at [249, 418] on input "Sign here" at bounding box center [298, 404] width 216 height 60
type input "**********"
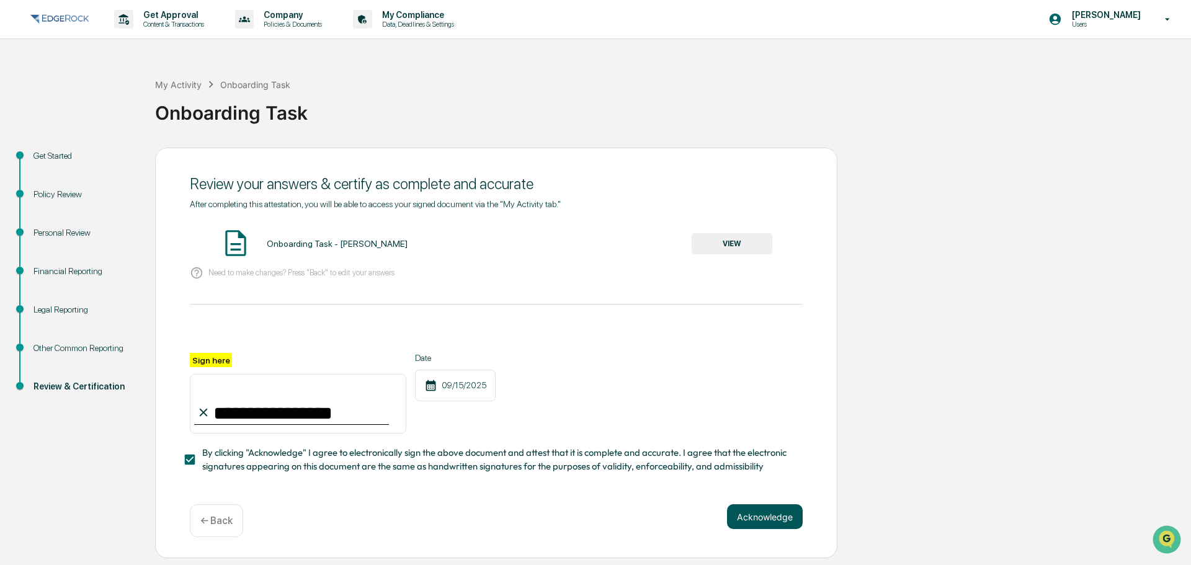
click at [751, 515] on button "Acknowledge" at bounding box center [765, 516] width 76 height 25
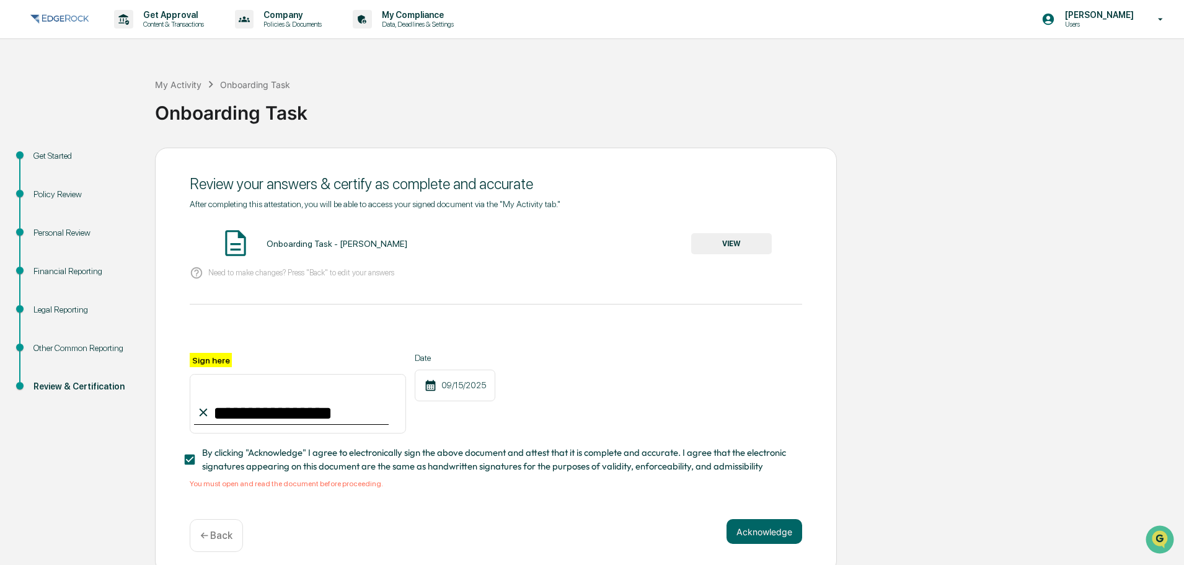
click at [751, 251] on button "VIEW" at bounding box center [731, 243] width 81 height 21
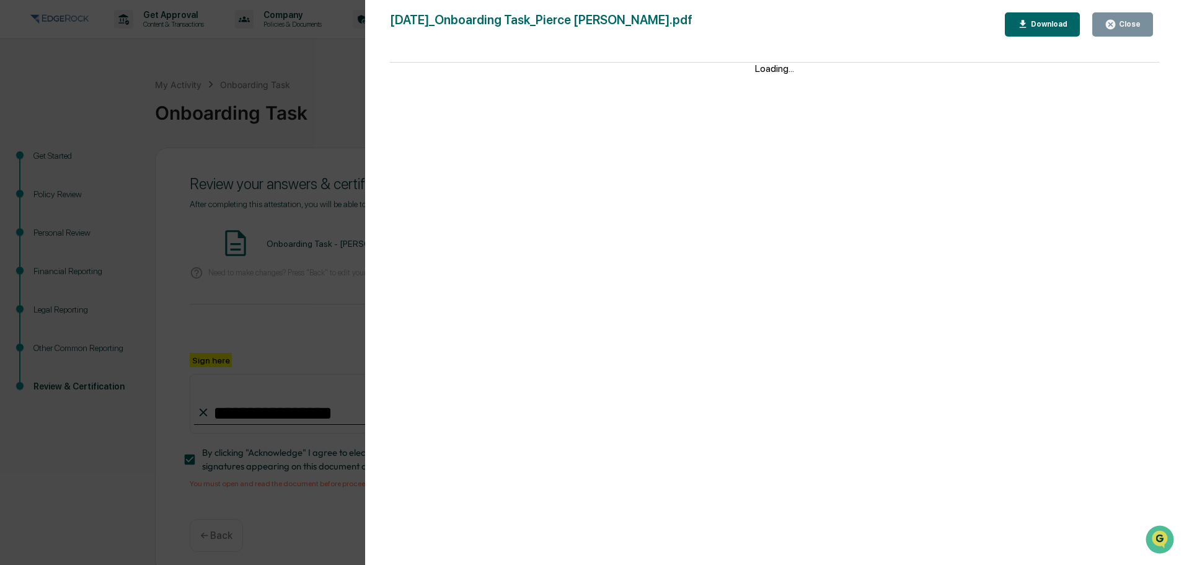
click at [1112, 18] on button "Close" at bounding box center [1123, 24] width 61 height 24
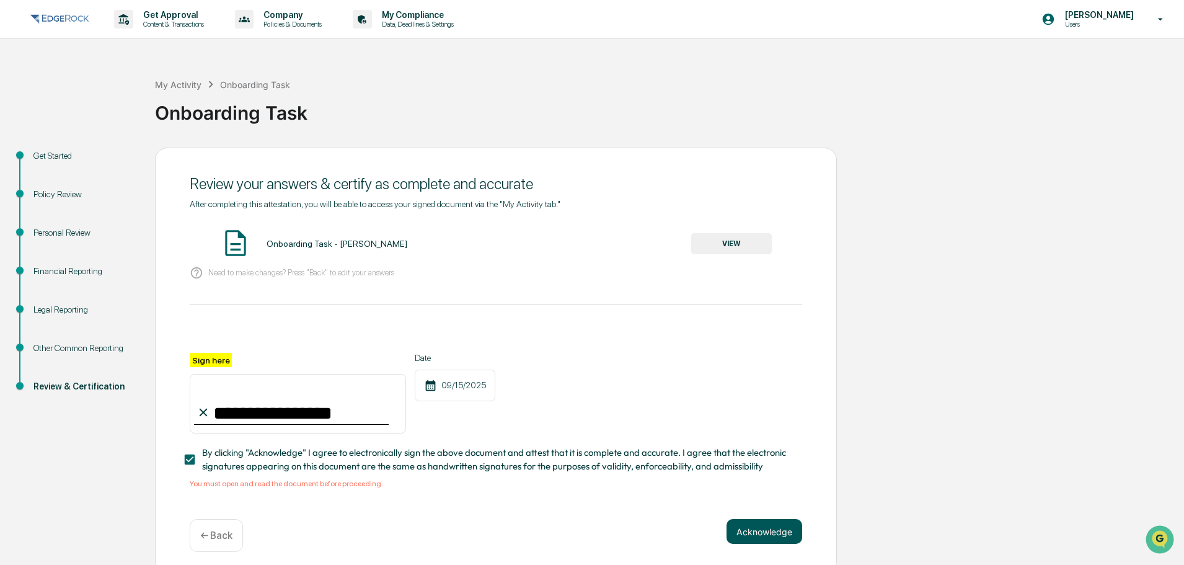
click at [746, 538] on button "Acknowledge" at bounding box center [765, 531] width 76 height 25
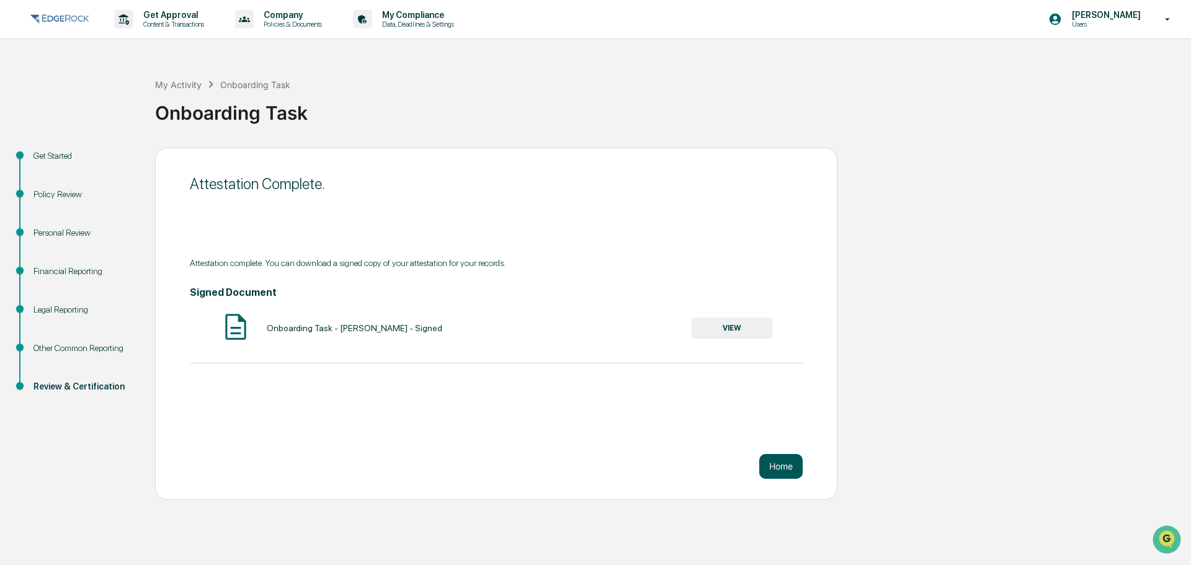
click at [778, 468] on button "Home" at bounding box center [780, 466] width 43 height 25
